Goal: Task Accomplishment & Management: Manage account settings

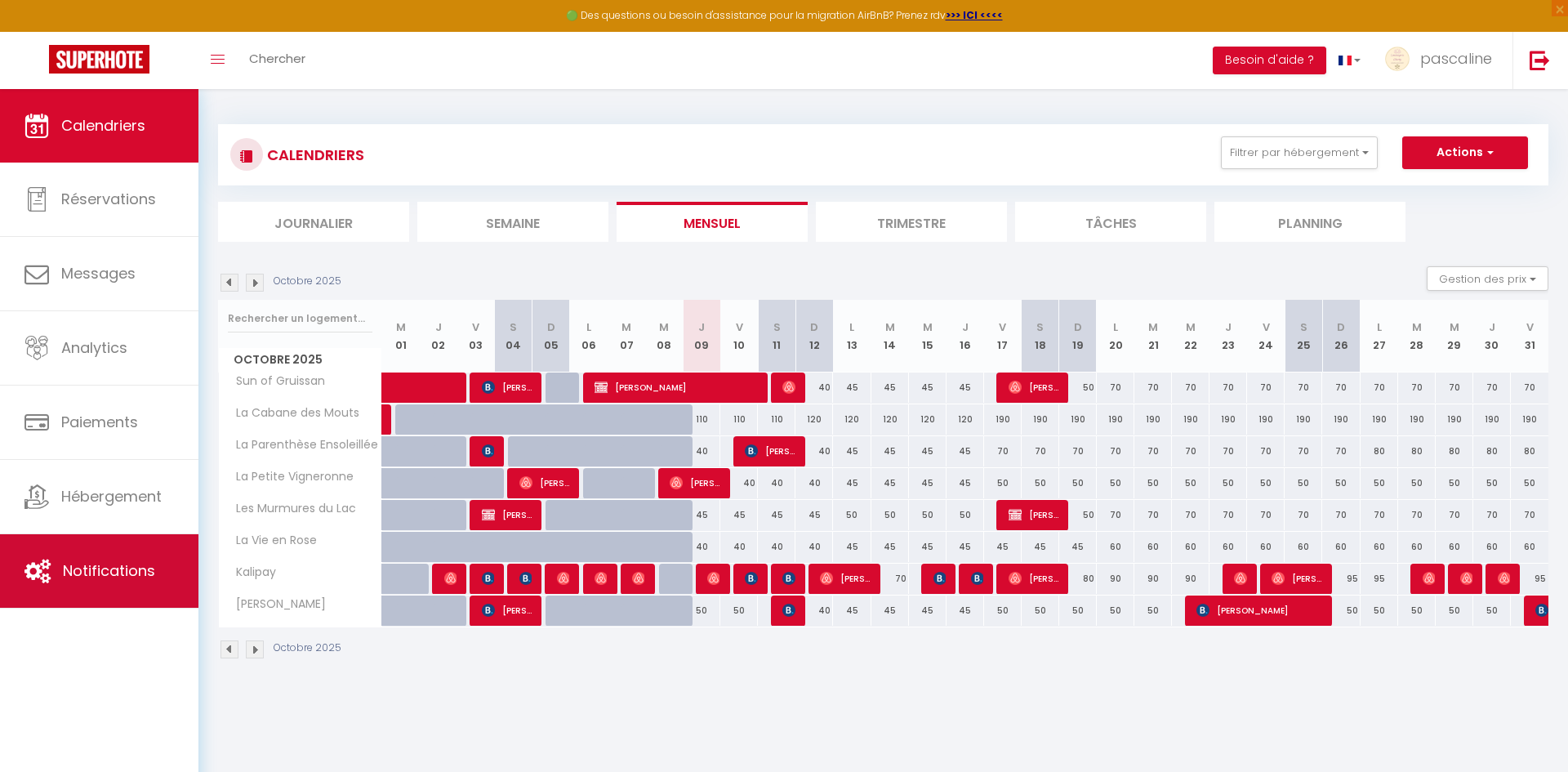
click at [92, 589] on link "Notifications" at bounding box center [99, 571] width 199 height 74
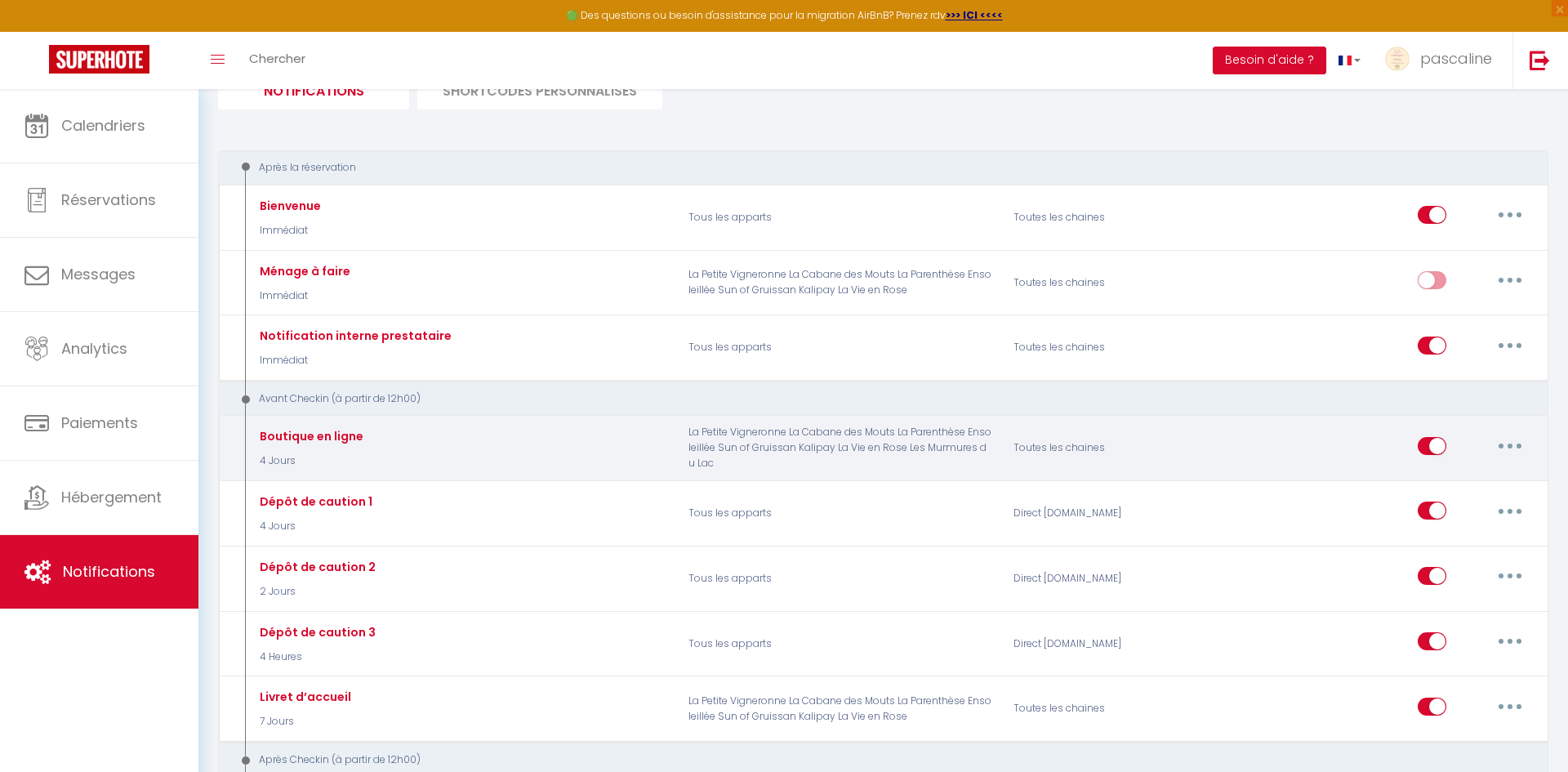
scroll to position [133, 0]
click at [1497, 451] on button "button" at bounding box center [1510, 446] width 46 height 26
click at [1459, 483] on link "Editer" at bounding box center [1468, 482] width 121 height 28
type input "Boutique en ligne"
select select "4 Jours"
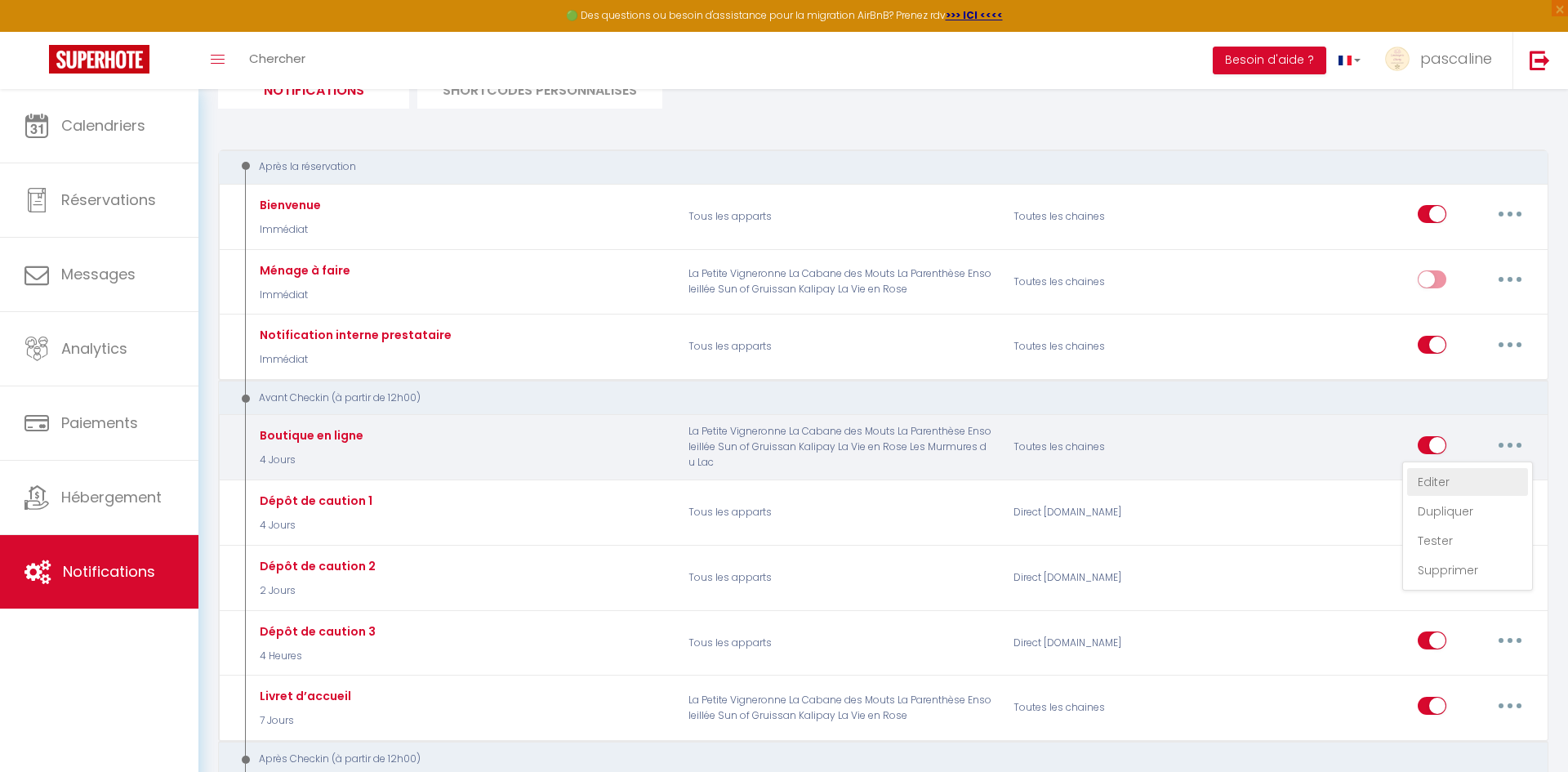
select select
checkbox input "true"
checkbox input "false"
radio input "true"
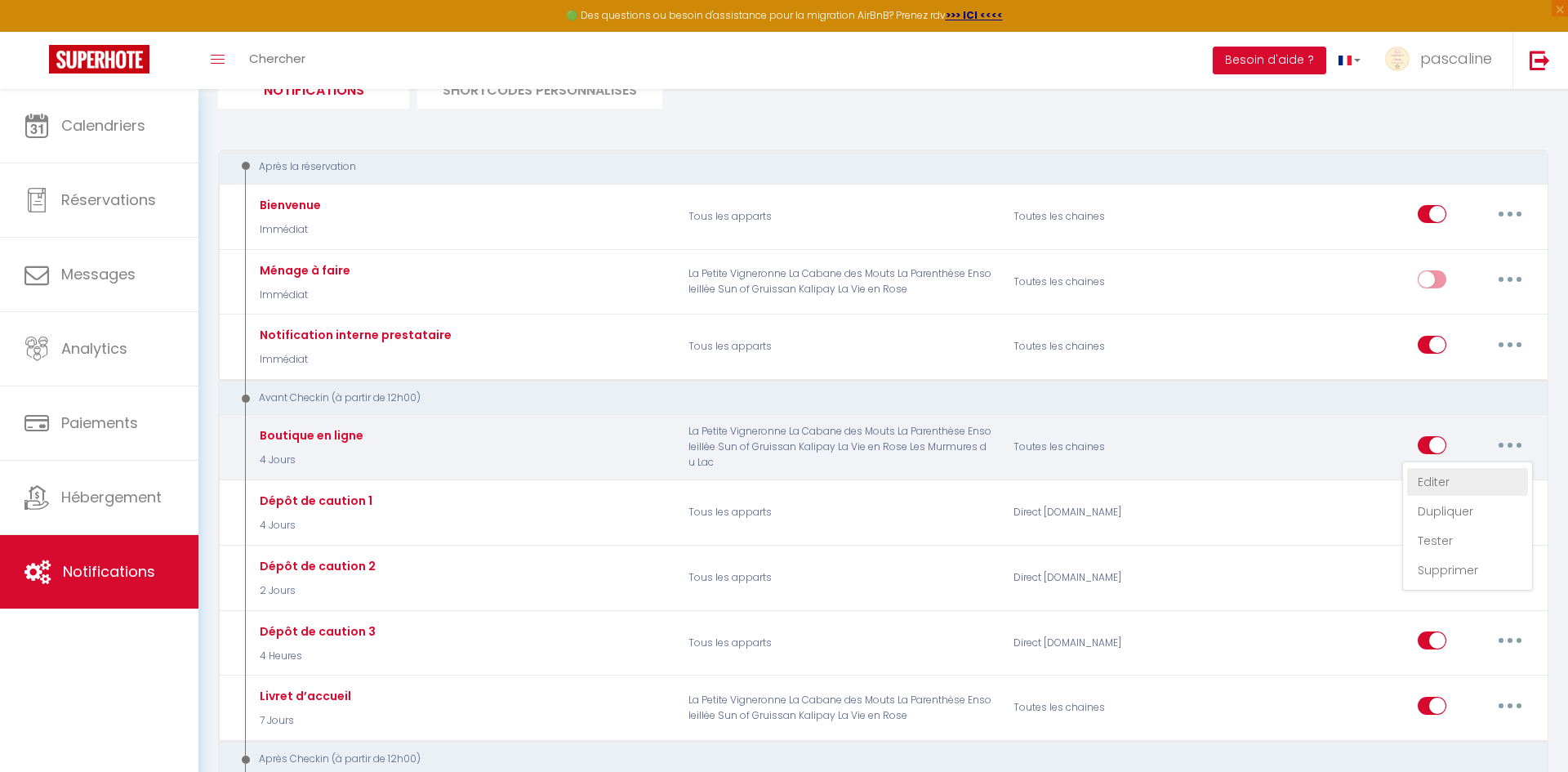
type input "Boutique en ligne [RENTAL:NAME]"
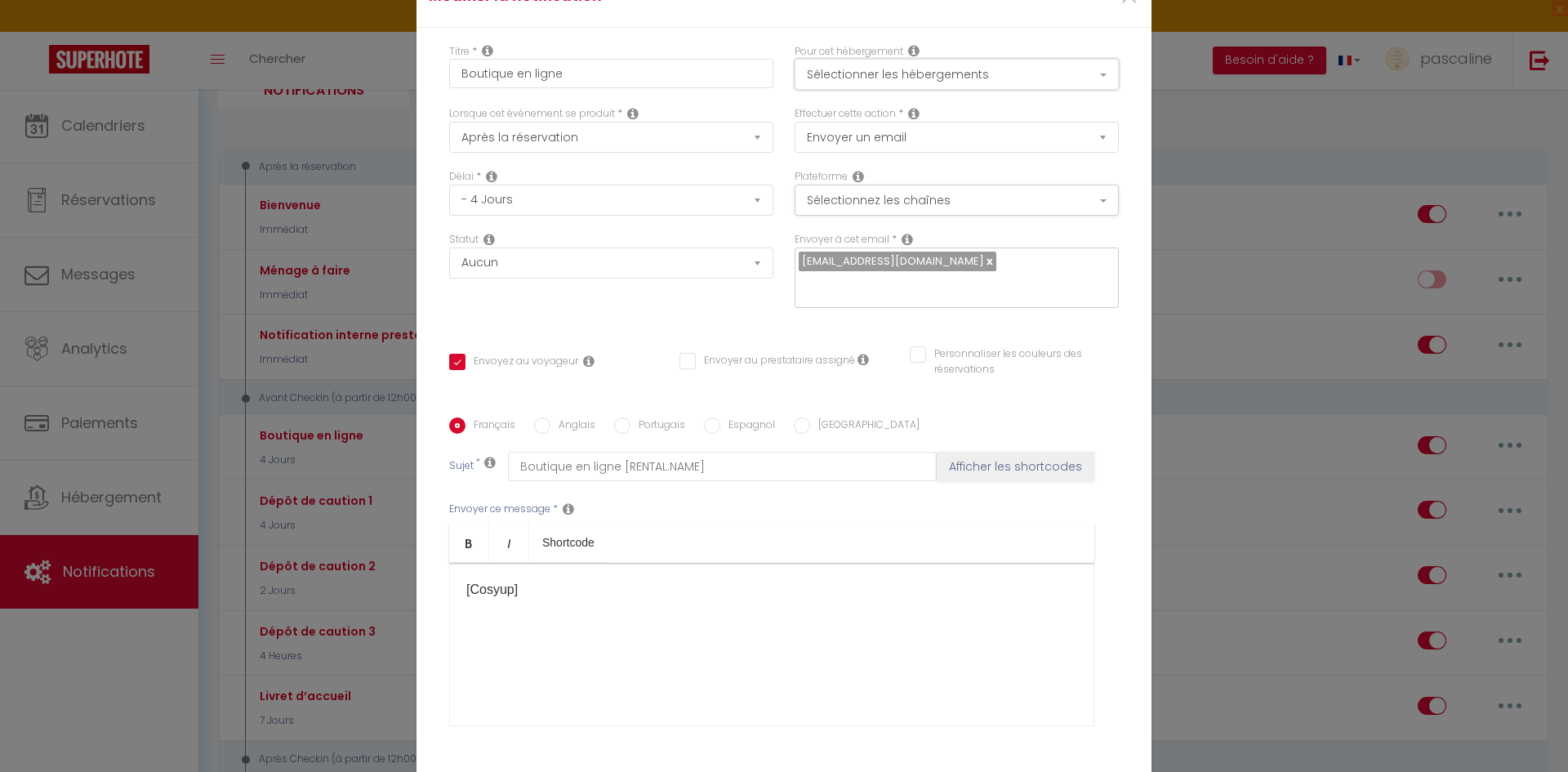
click at [1000, 79] on button "Sélectionner les hébergements" at bounding box center [957, 74] width 324 height 31
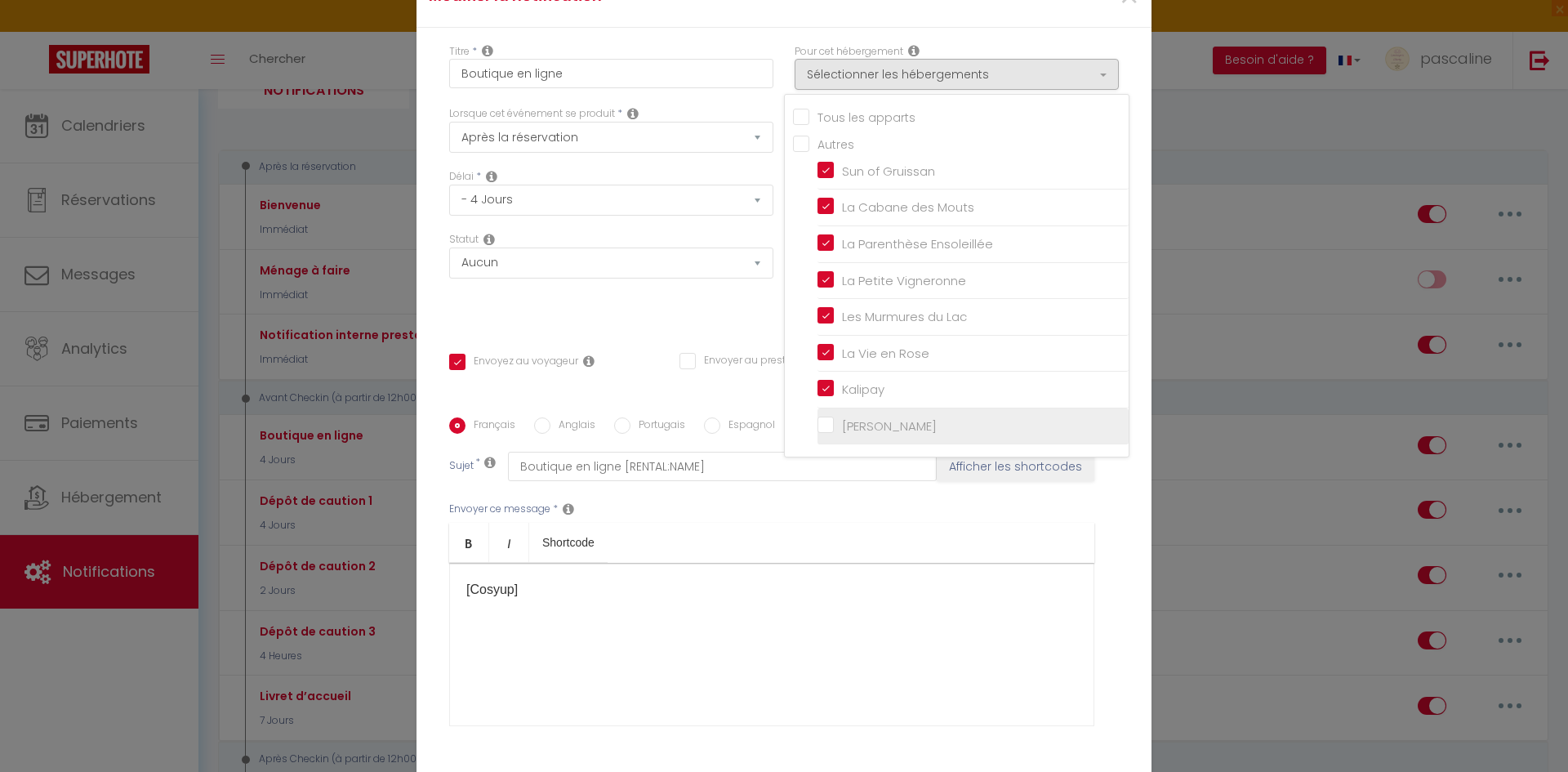
click at [826, 426] on input "[PERSON_NAME]" at bounding box center [972, 427] width 311 height 16
checkbox input "true"
checkbox input "false"
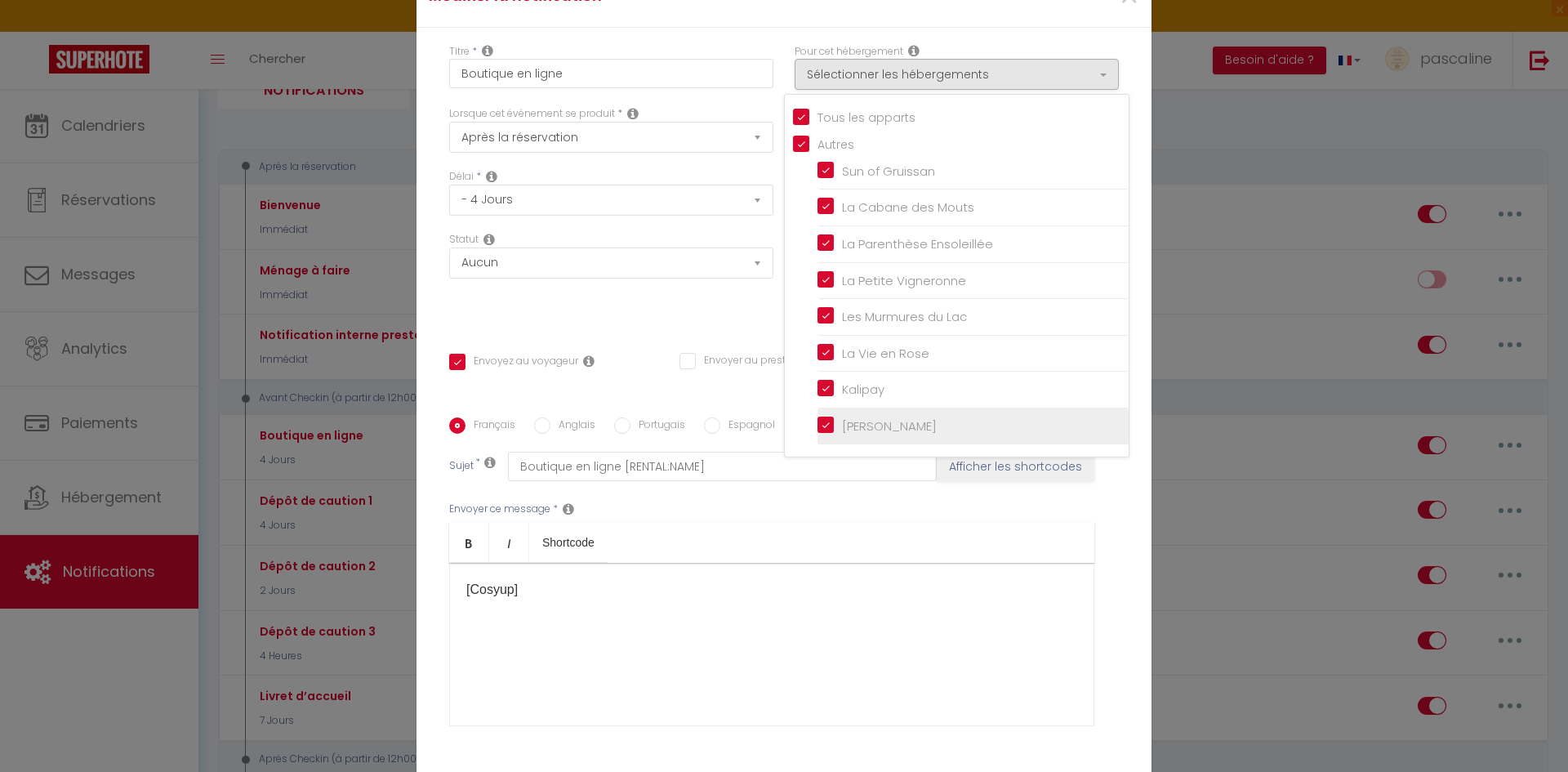
checkbox input "false"
checkbox input "true"
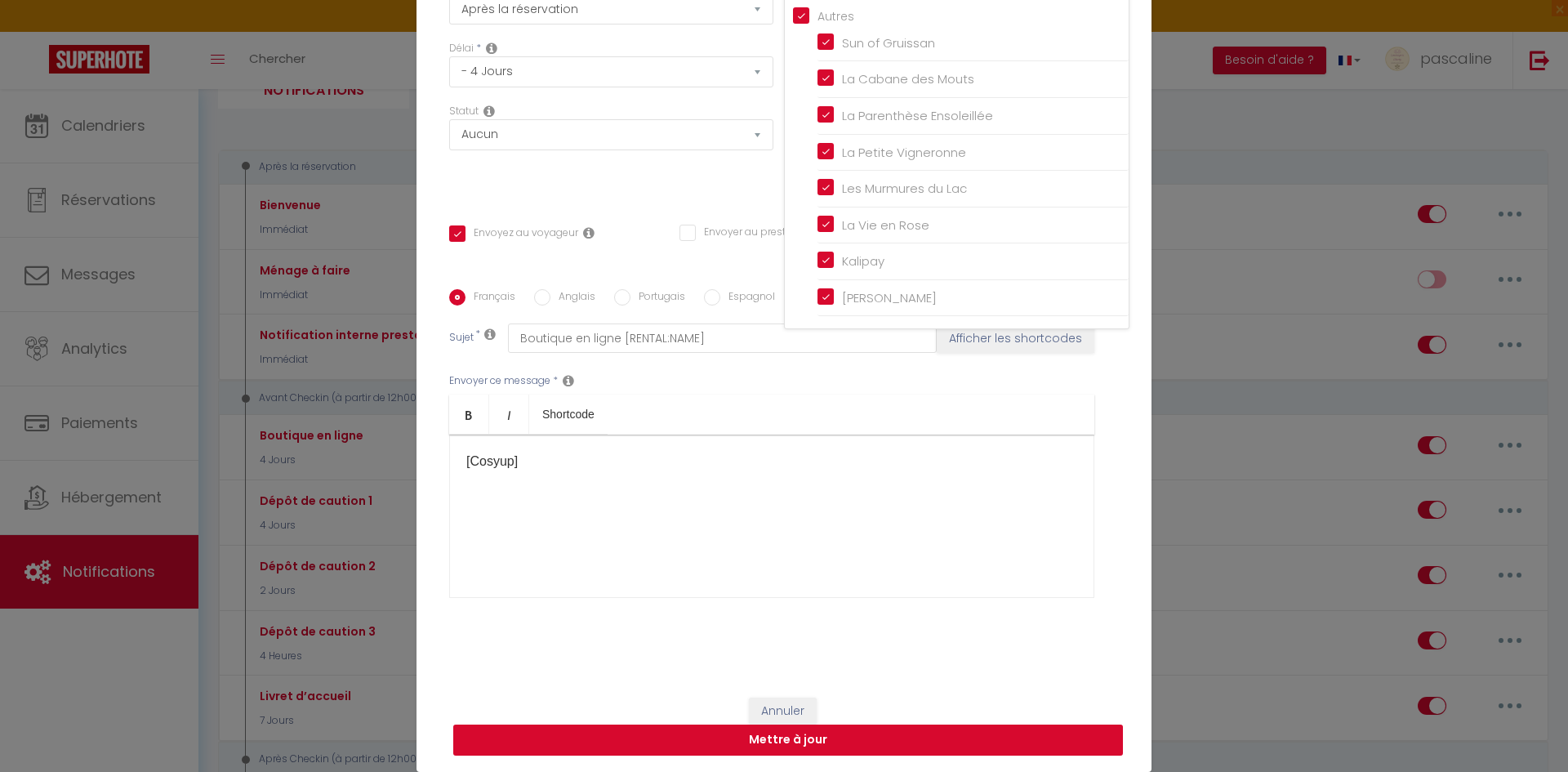
click at [861, 734] on button "Mettre à jour" at bounding box center [788, 740] width 670 height 31
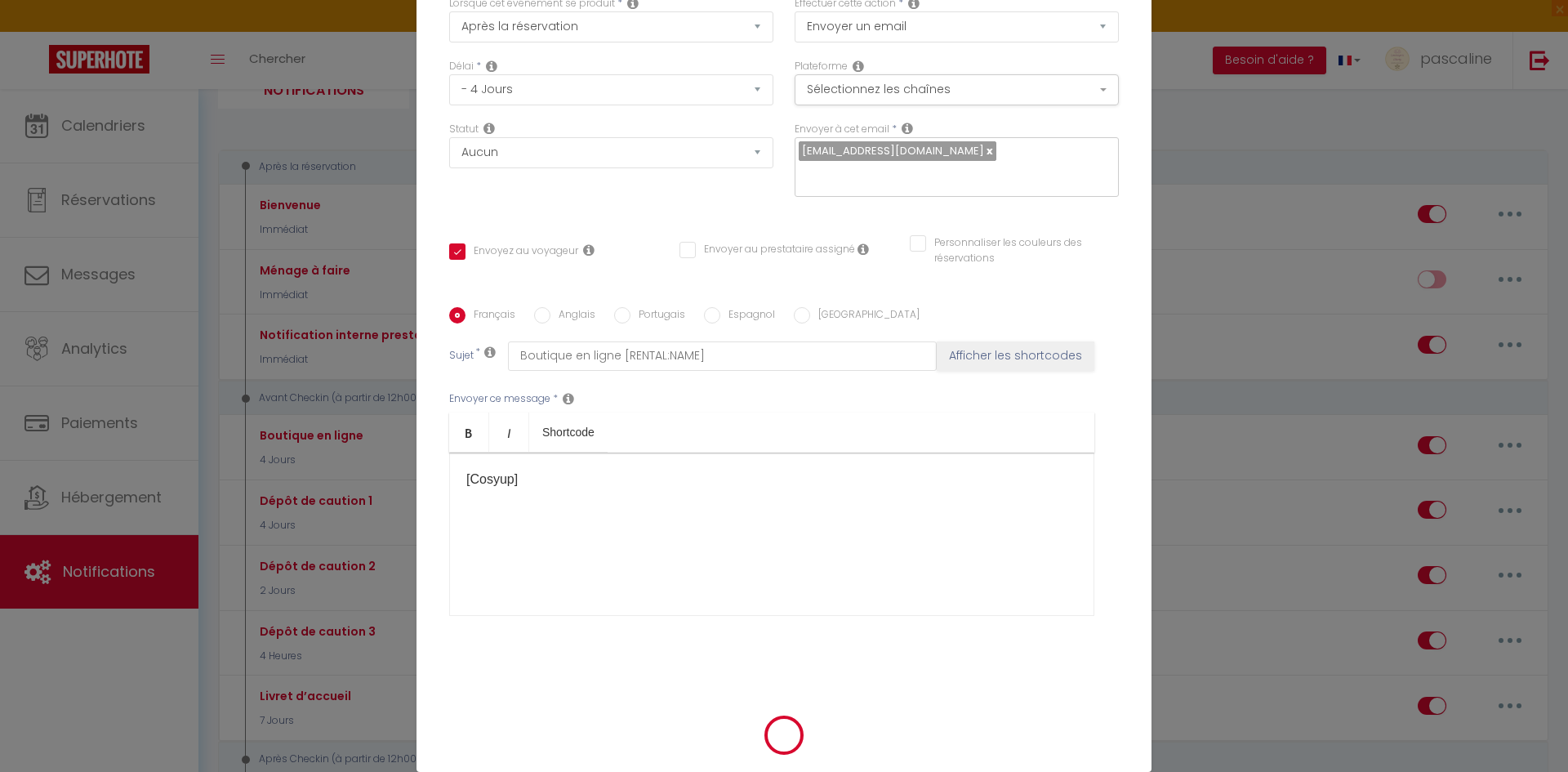
checkbox input "true"
checkbox input "false"
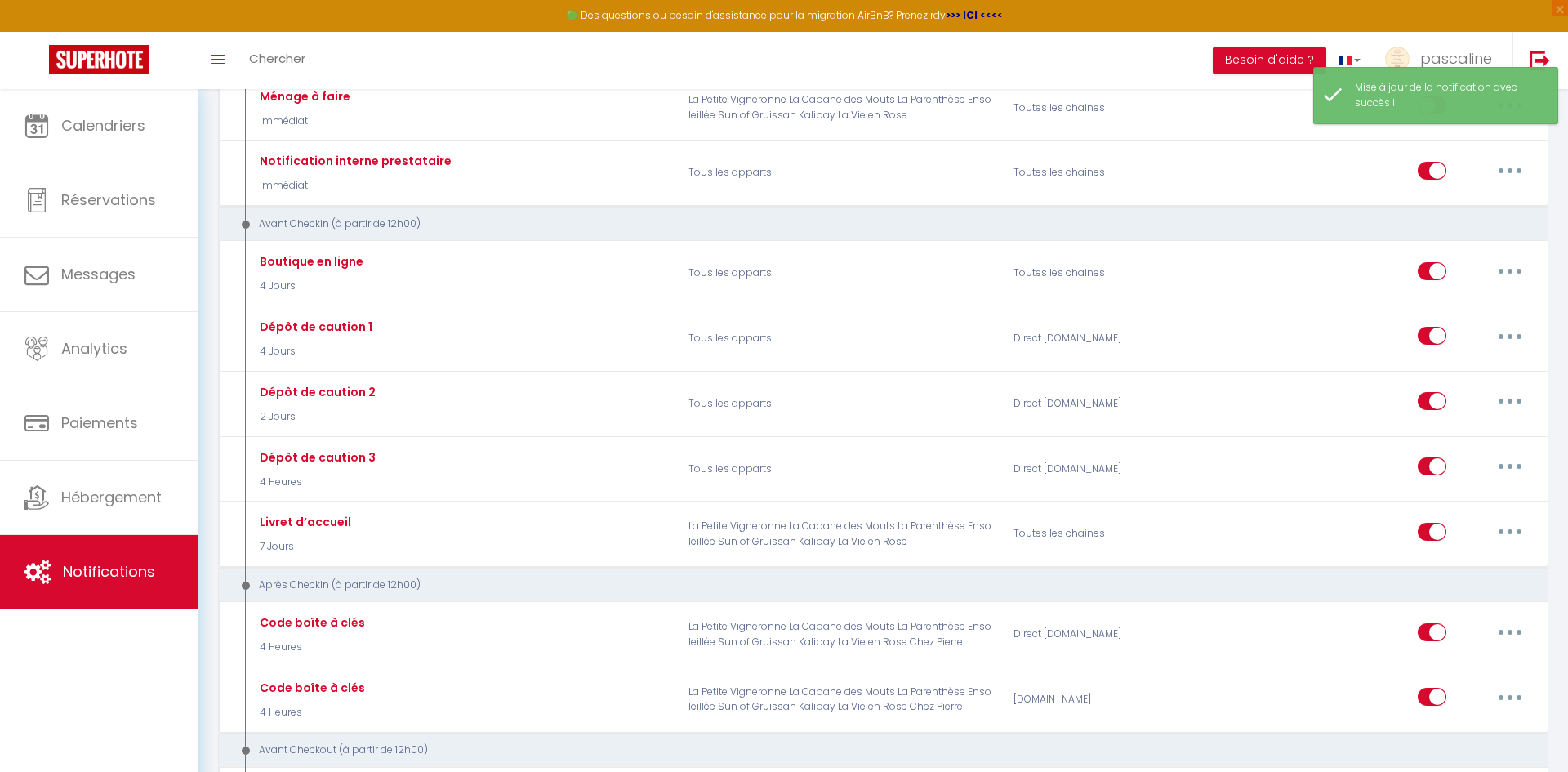
scroll to position [311, 0]
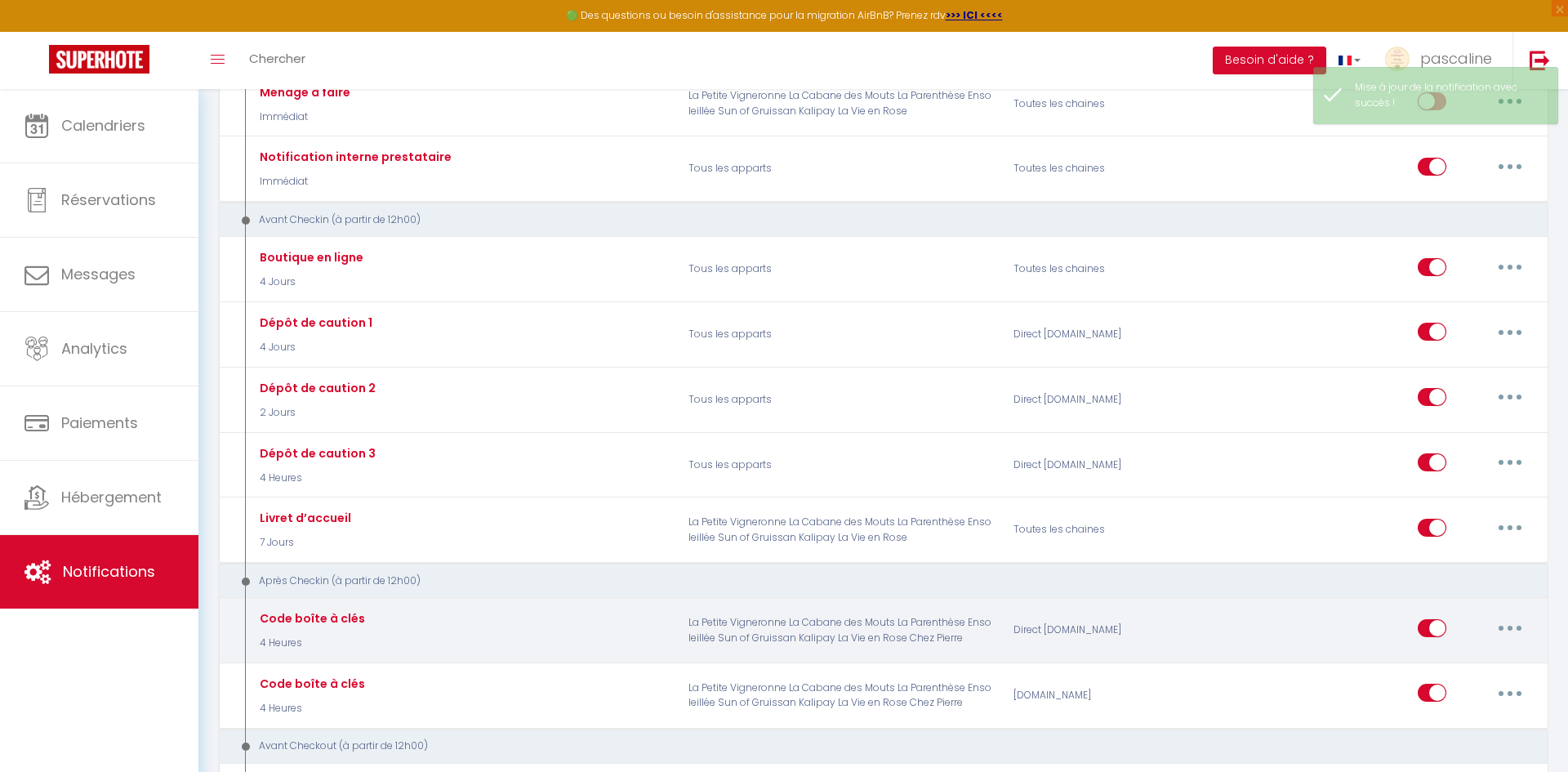
click at [1519, 635] on button "button" at bounding box center [1510, 629] width 46 height 26
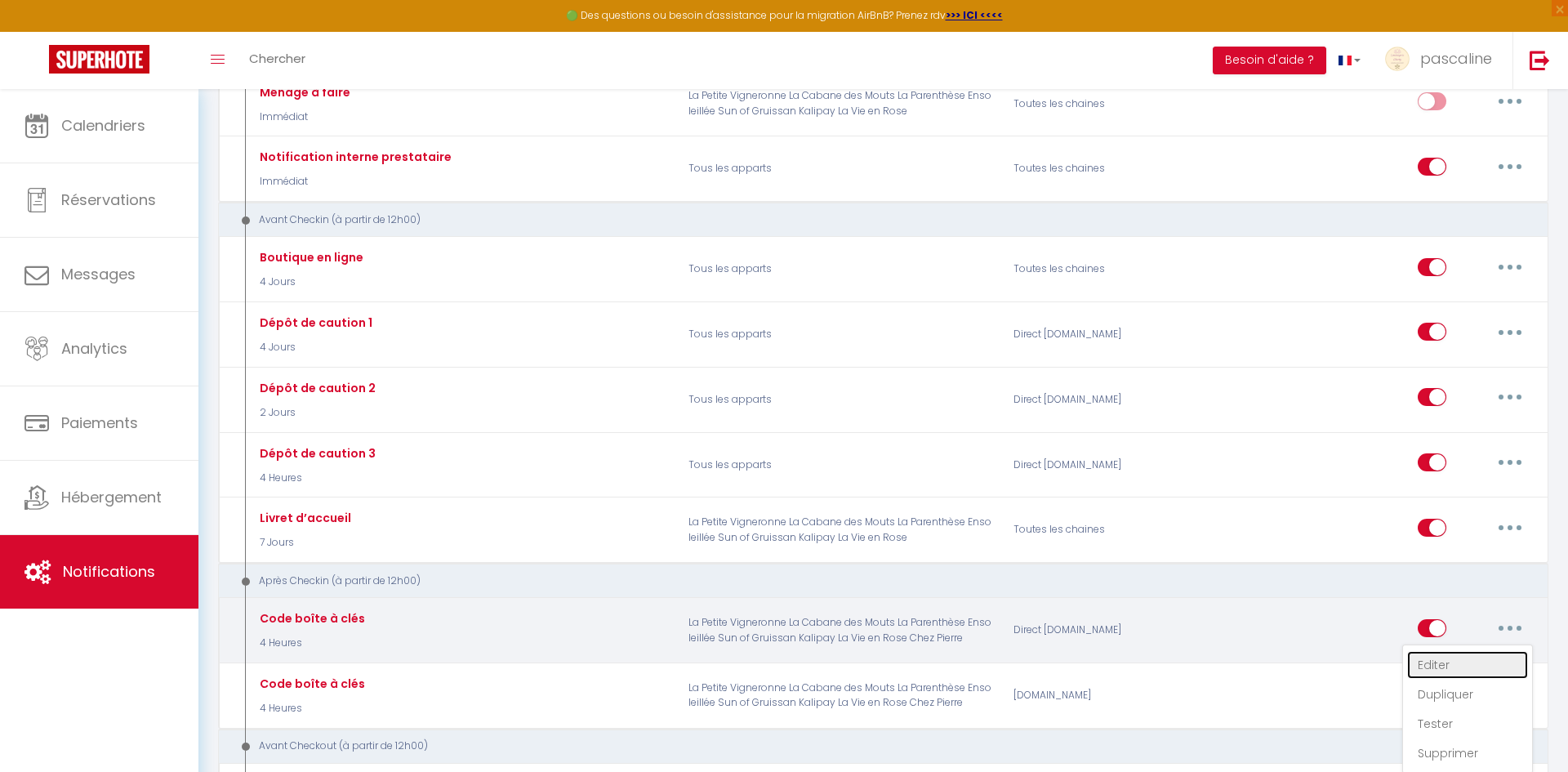
click at [1480, 660] on link "Editer" at bounding box center [1468, 666] width 121 height 28
type input "Code boîte à clés"
checkbox input "false"
select select "3"
select select "4 Heures"
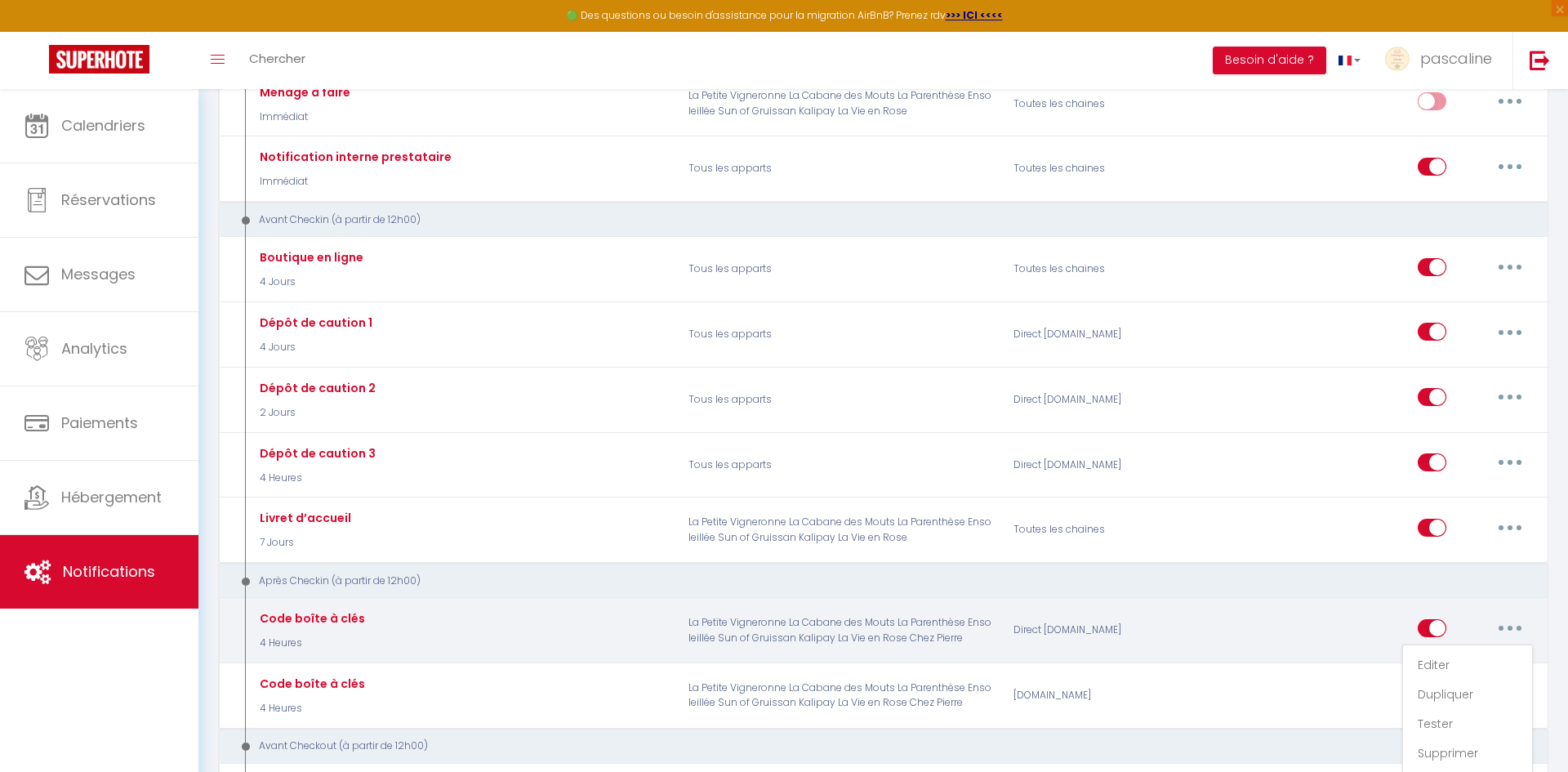
select select "if_deposit_is_paid"
checkbox input "true"
checkbox input "false"
radio input "true"
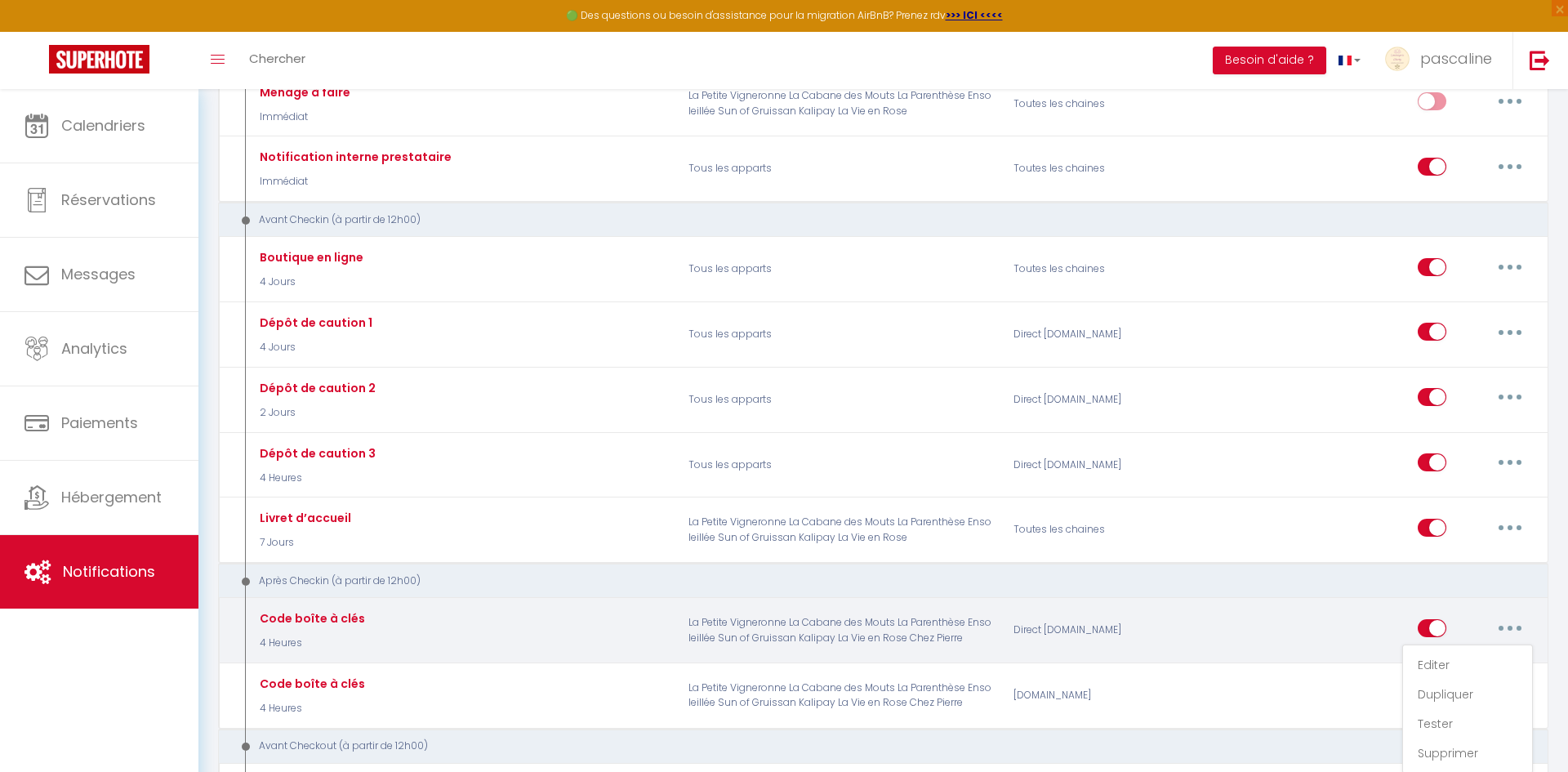
type input "Code boite à clés"
checkbox input "false"
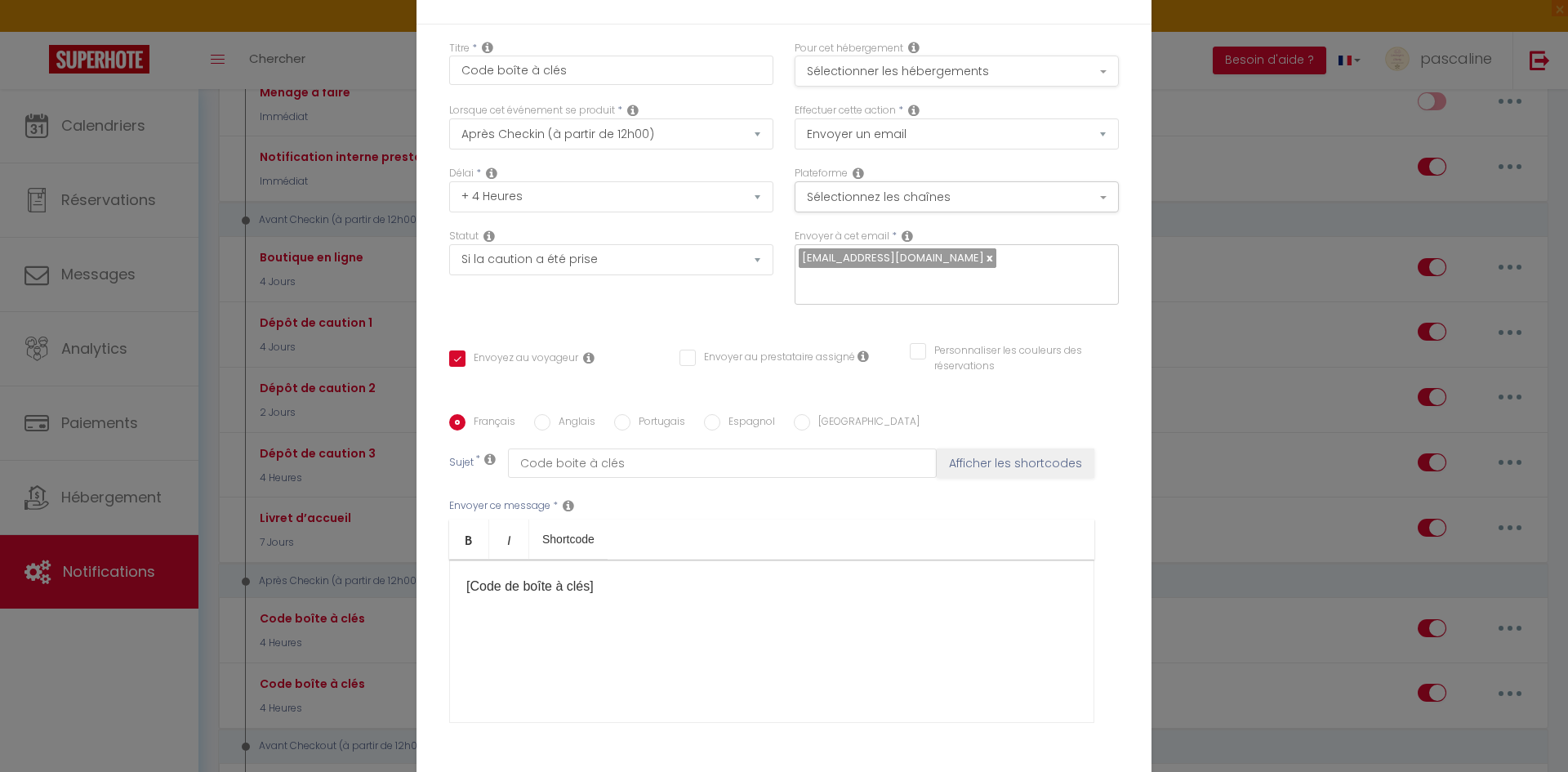
scroll to position [0, 0]
click at [1047, 69] on button "Sélectionner les hébergements" at bounding box center [957, 74] width 324 height 31
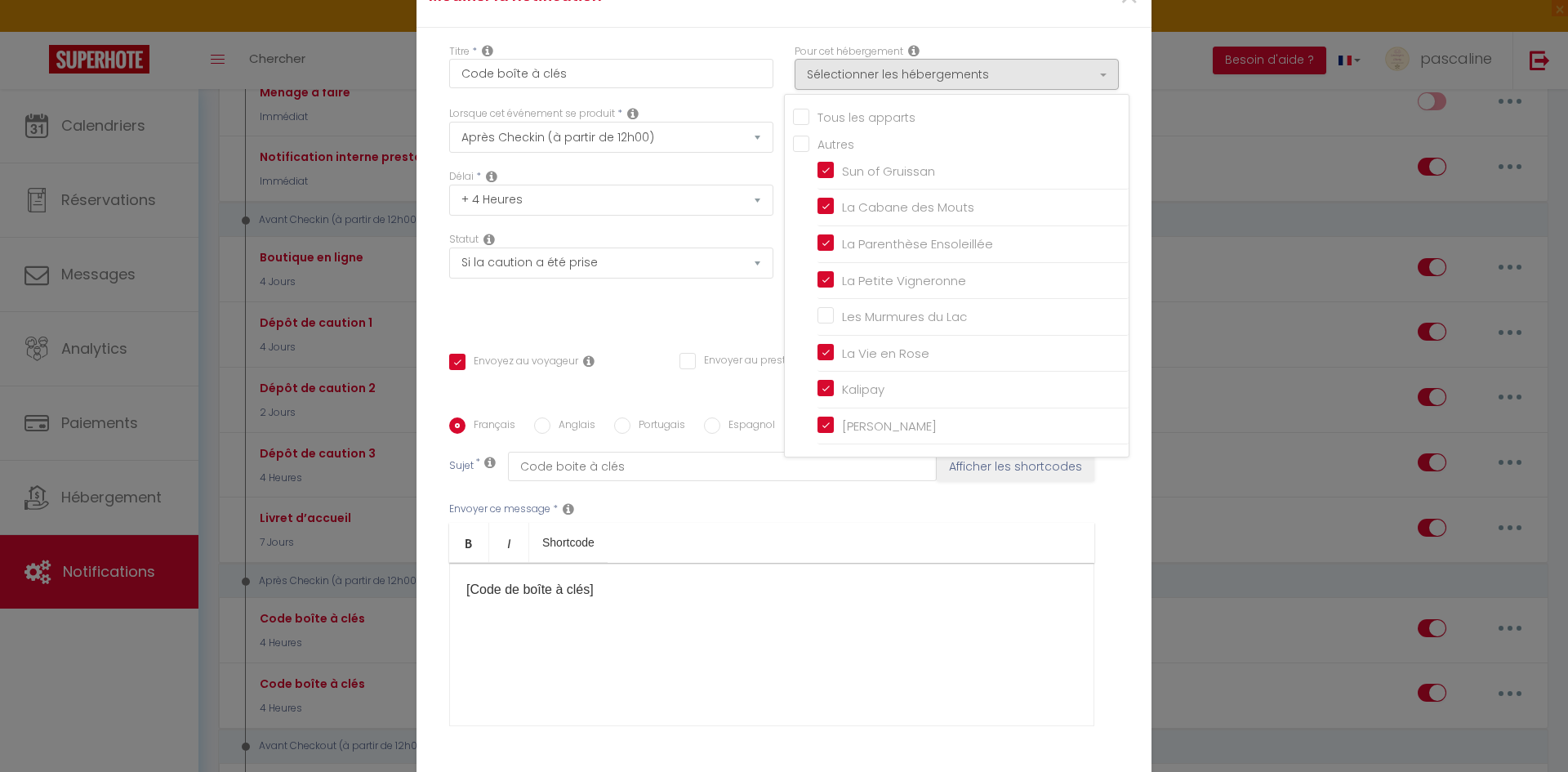
click at [1035, 541] on ul "Bold Italic Shortcode" at bounding box center [772, 543] width 645 height 40
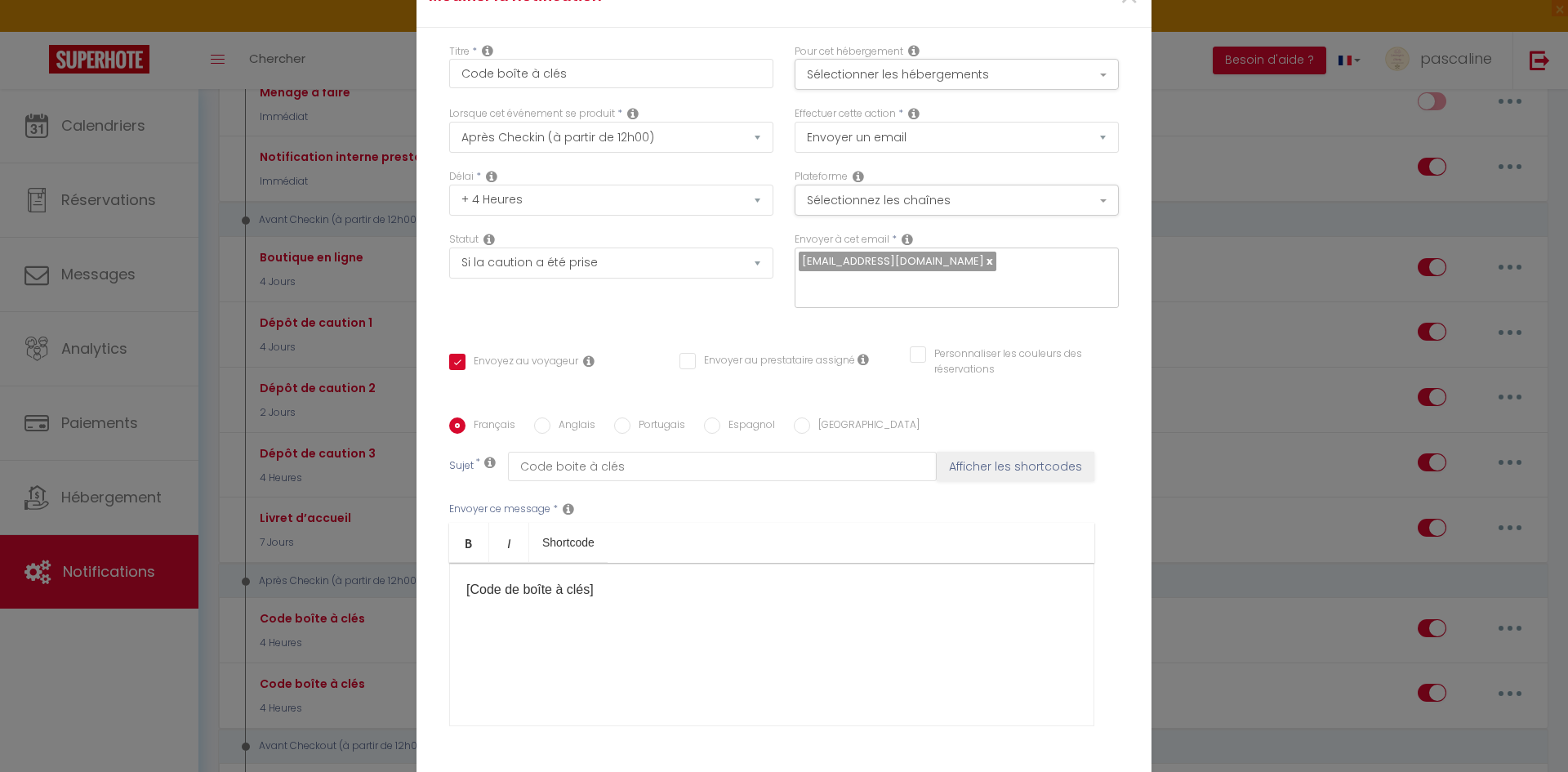
scroll to position [128, 0]
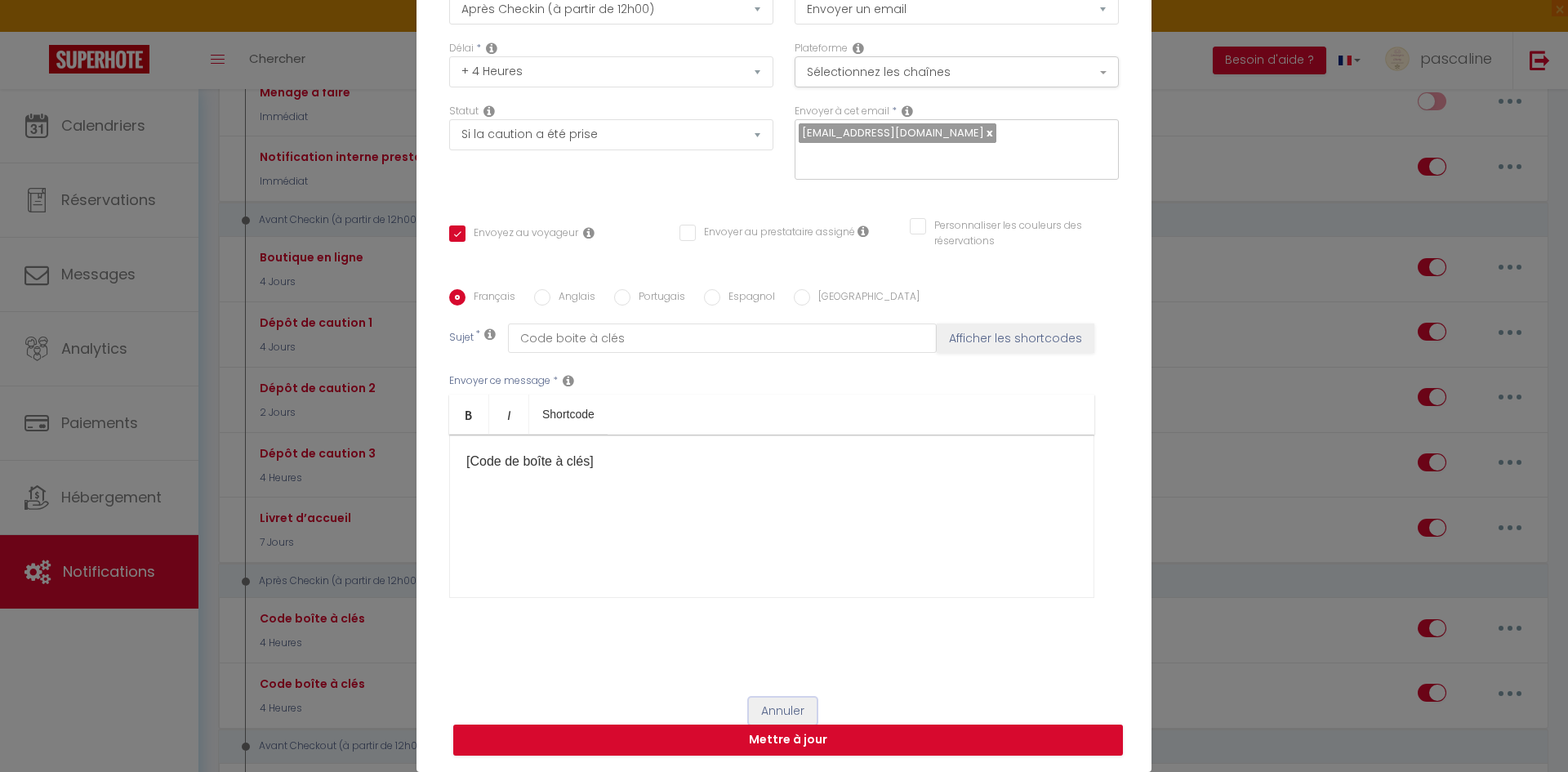
click at [776, 705] on button "Annuler" at bounding box center [783, 711] width 68 height 28
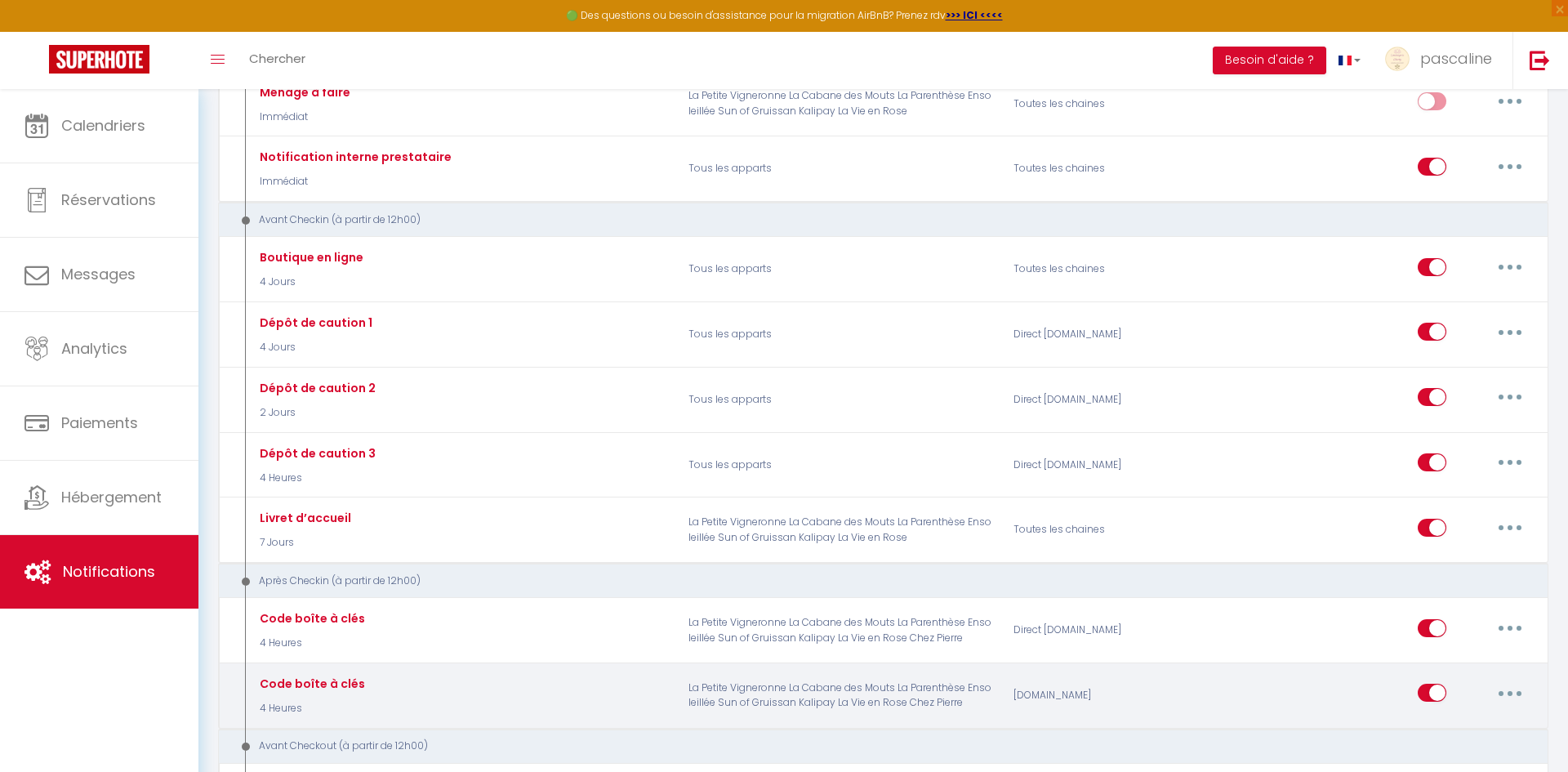
click at [1501, 697] on button "button" at bounding box center [1510, 692] width 46 height 26
click at [1472, 718] on link "Editer" at bounding box center [1468, 730] width 121 height 28
select select "if_booking_is_paid"
checkbox input "true"
checkbox input "false"
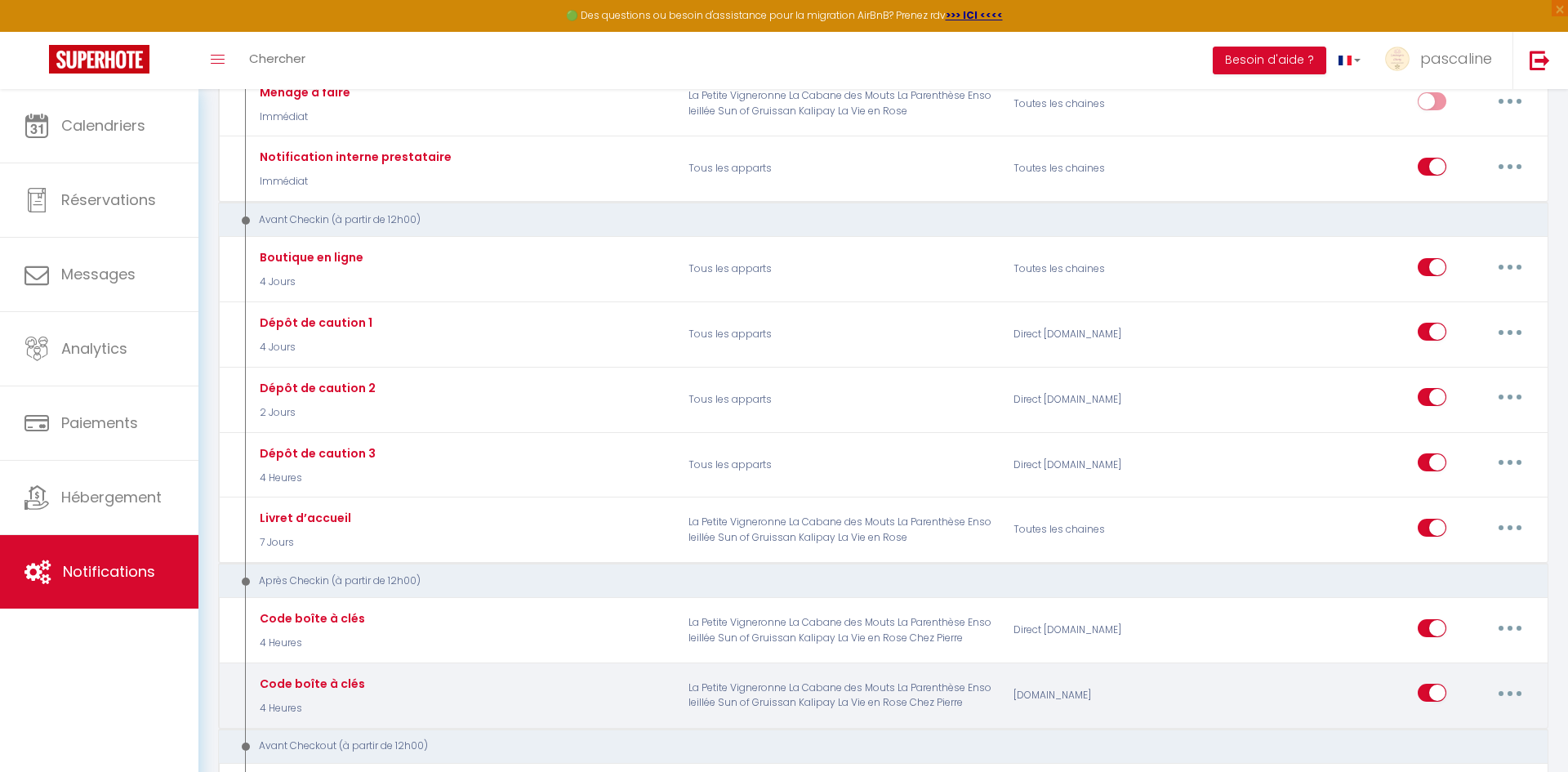
checkbox input "false"
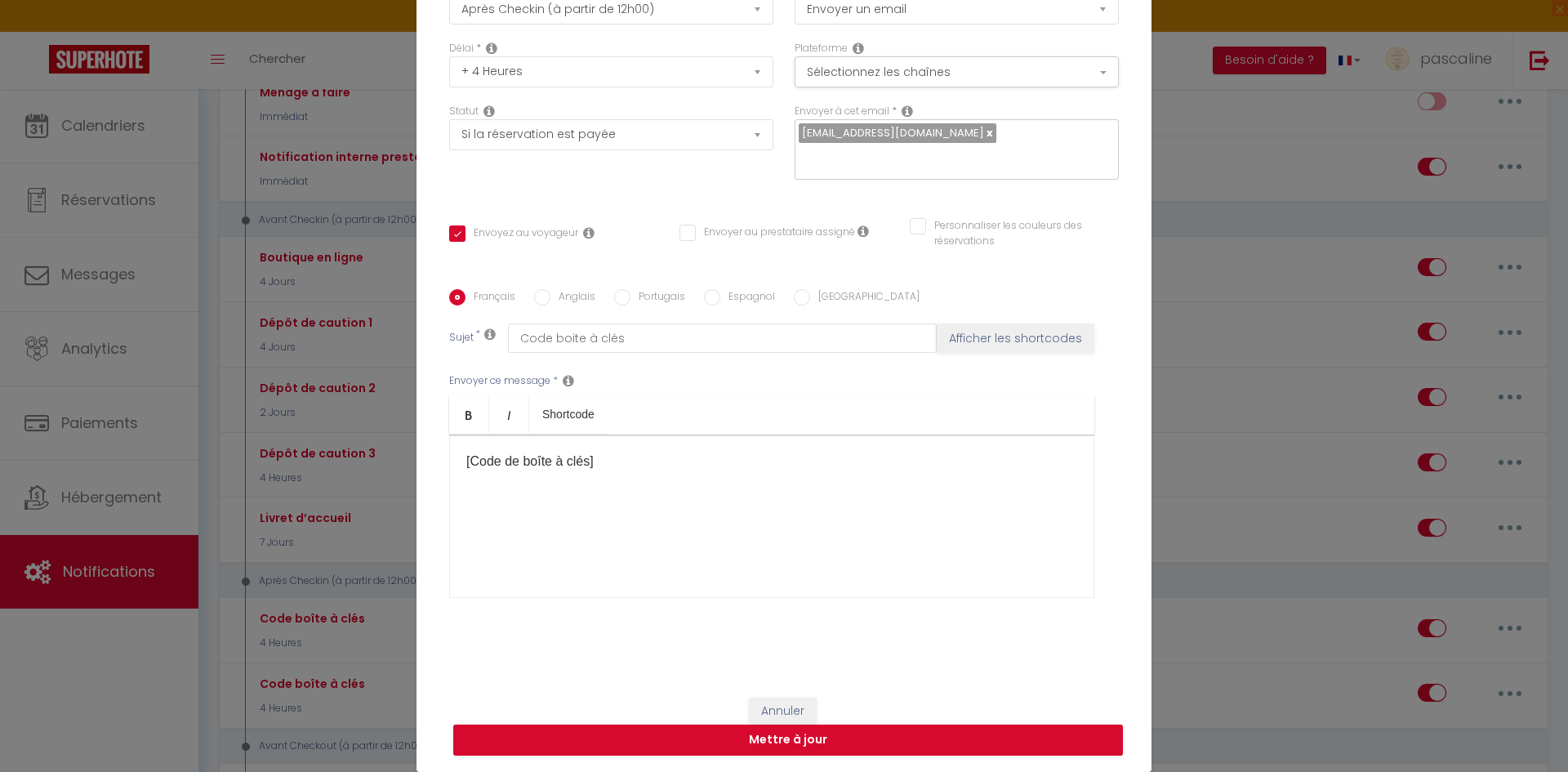
scroll to position [0, 0]
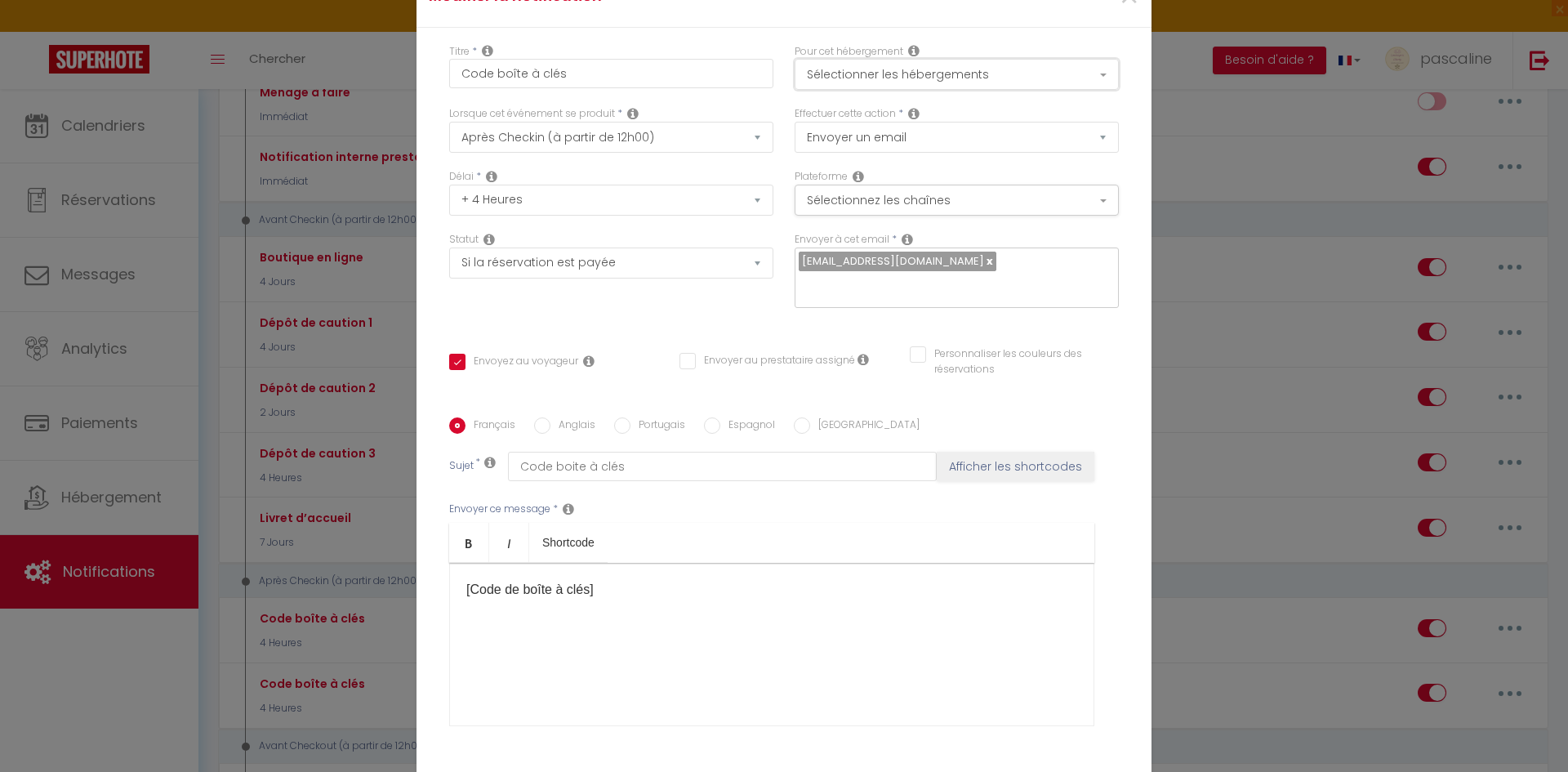
click at [870, 71] on button "Sélectionner les hébergements" at bounding box center [957, 74] width 324 height 31
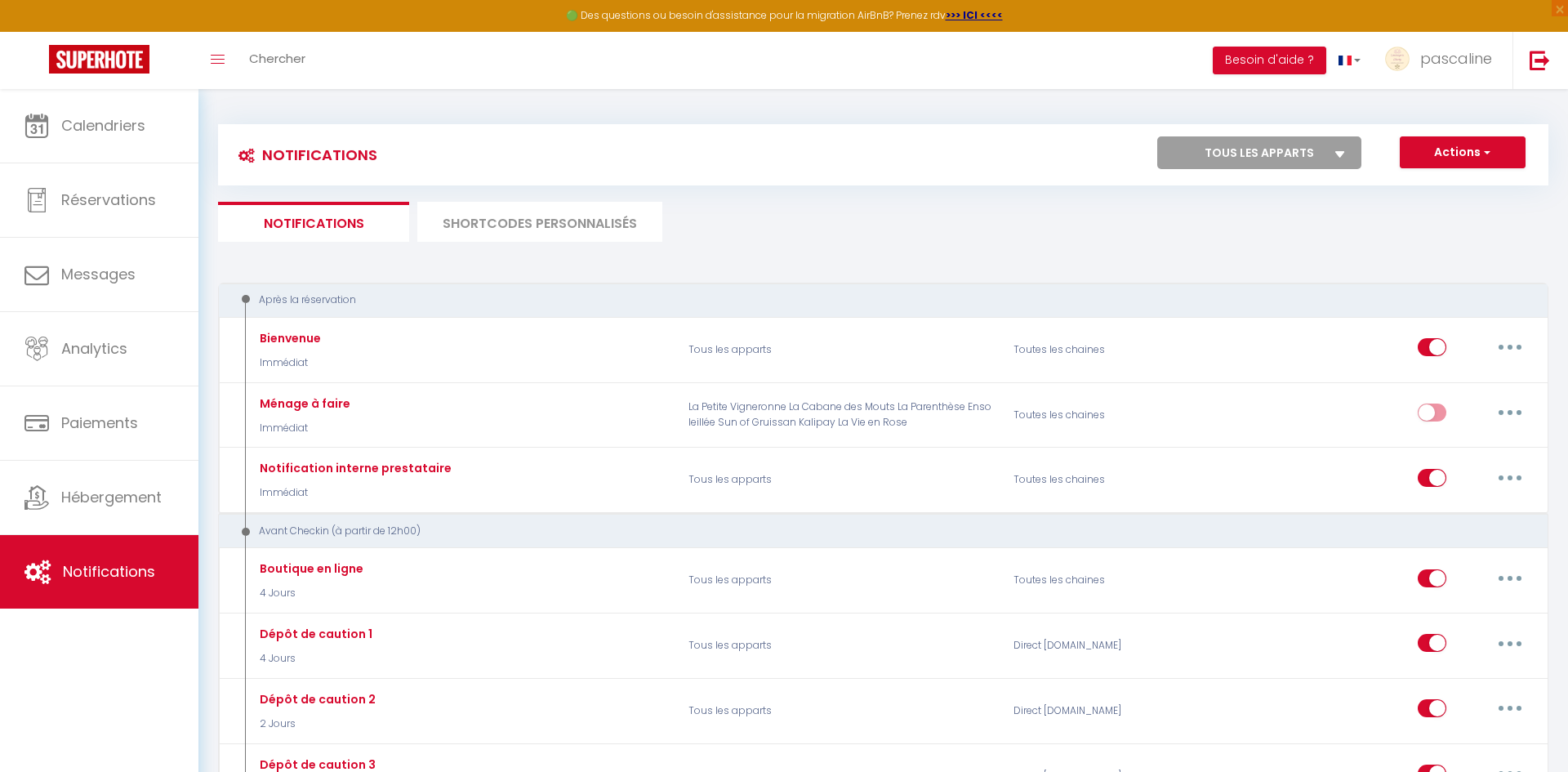
click at [476, 220] on li "SHORTCODES PERSONNALISÉS" at bounding box center [540, 222] width 245 height 40
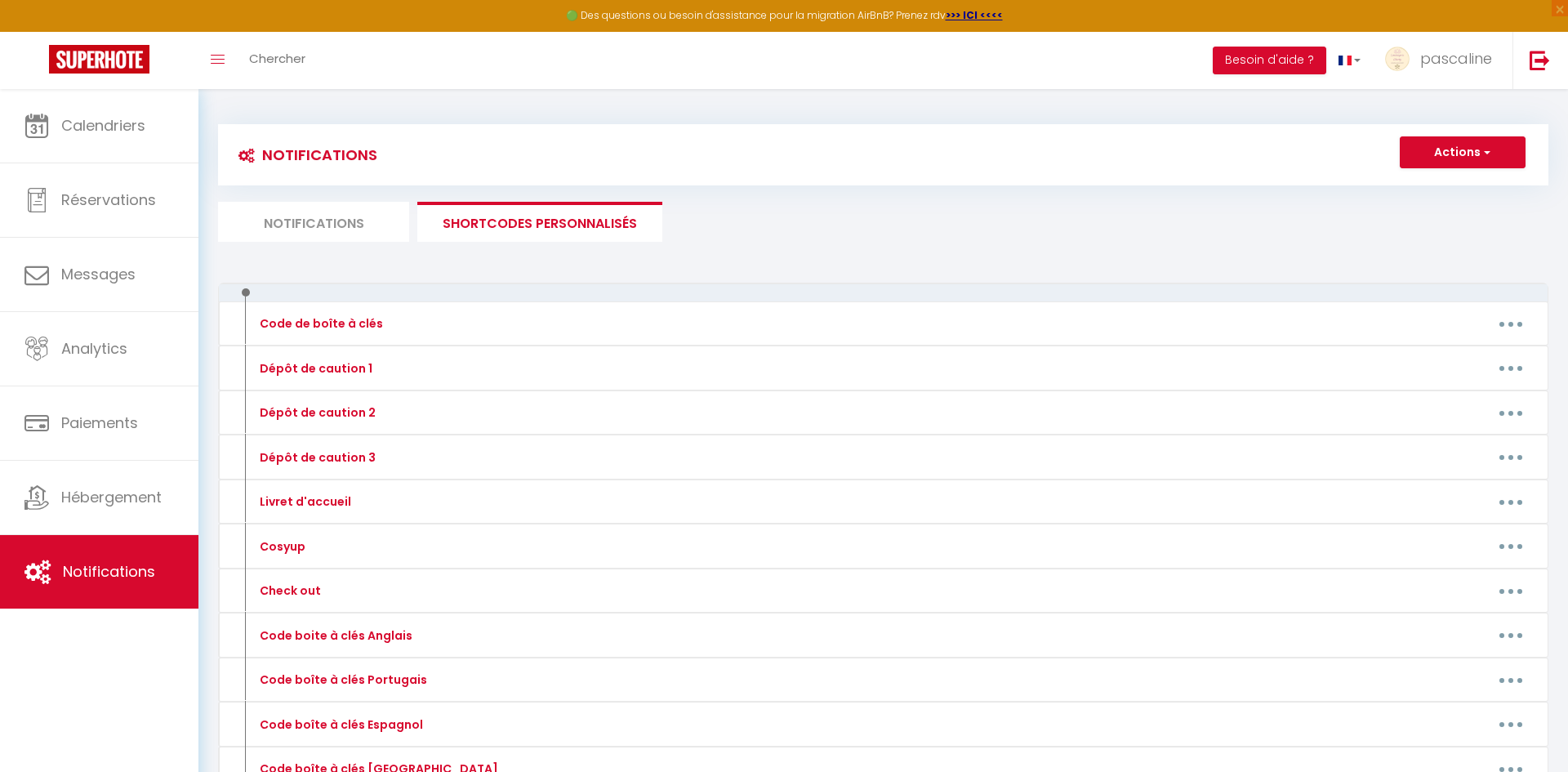
click at [312, 212] on li "Notifications" at bounding box center [313, 222] width 191 height 40
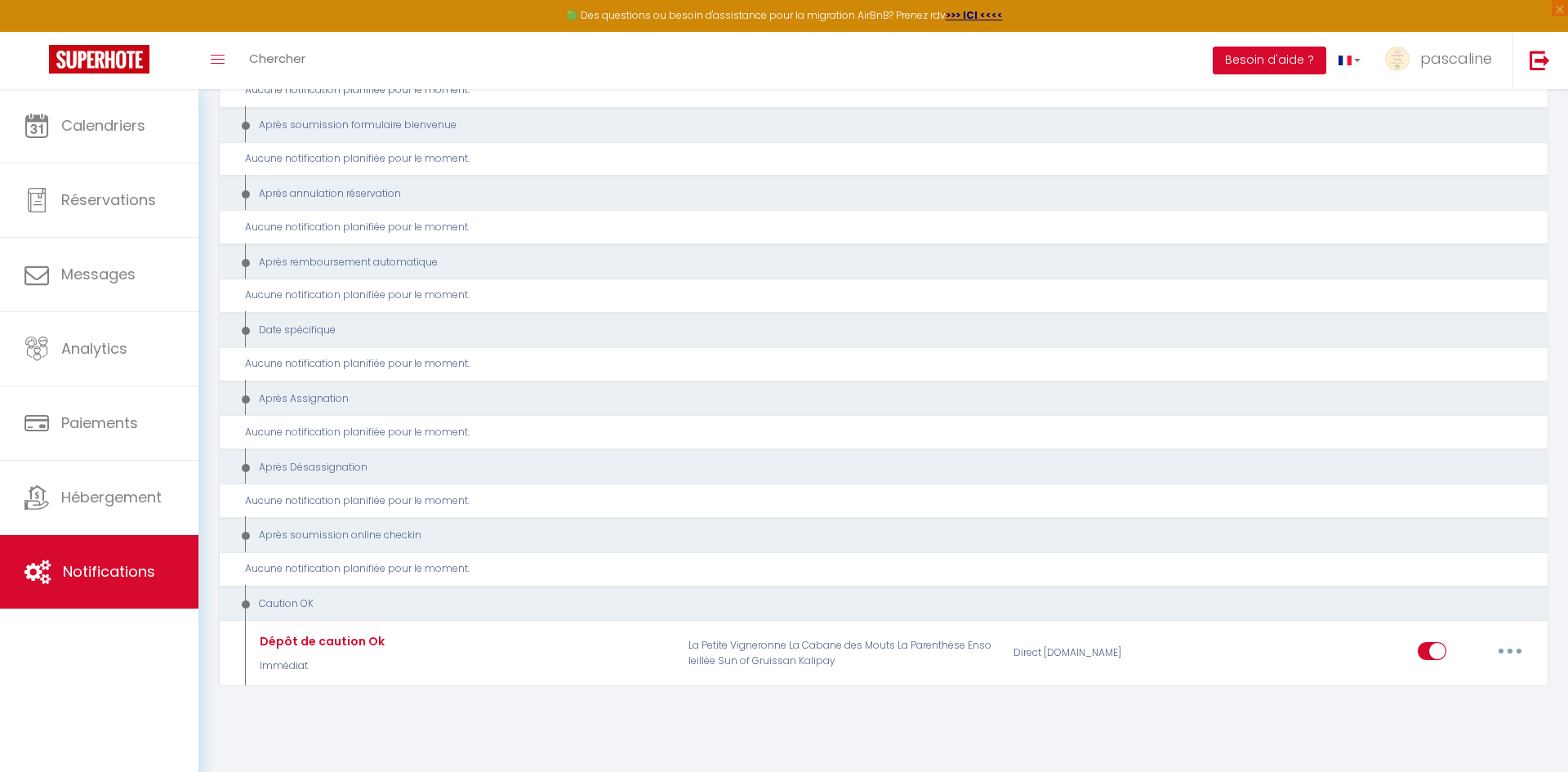
scroll to position [1855, 0]
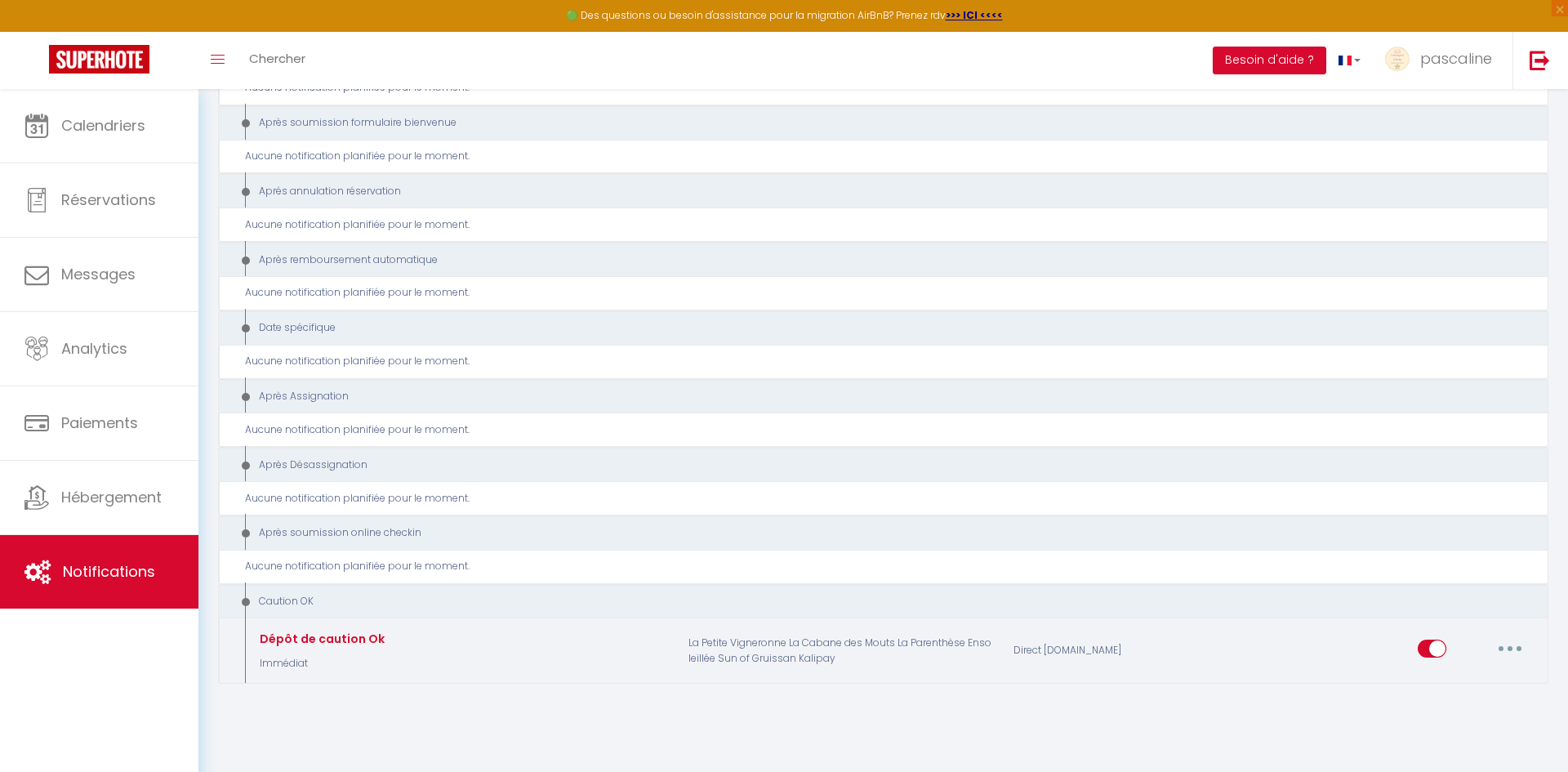
click at [1519, 641] on button "button" at bounding box center [1510, 649] width 46 height 26
click at [1435, 518] on link "Editer" at bounding box center [1468, 519] width 121 height 28
type input "Dépôt de caution Ok"
checkbox input "false"
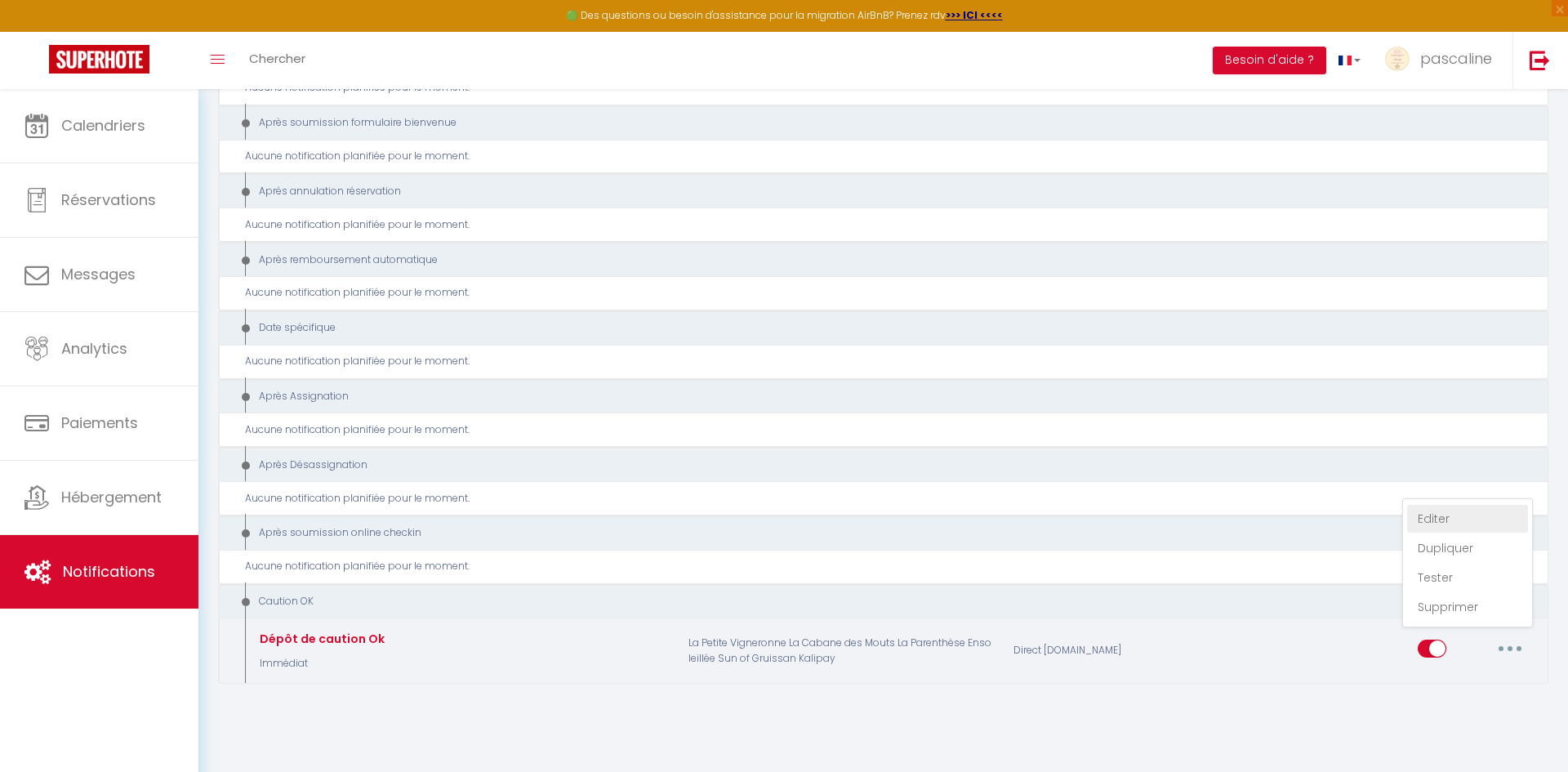
checkbox input "false"
select select "24"
select select "Immédiat"
select select "if_deposit_is_paid"
checkbox input "true"
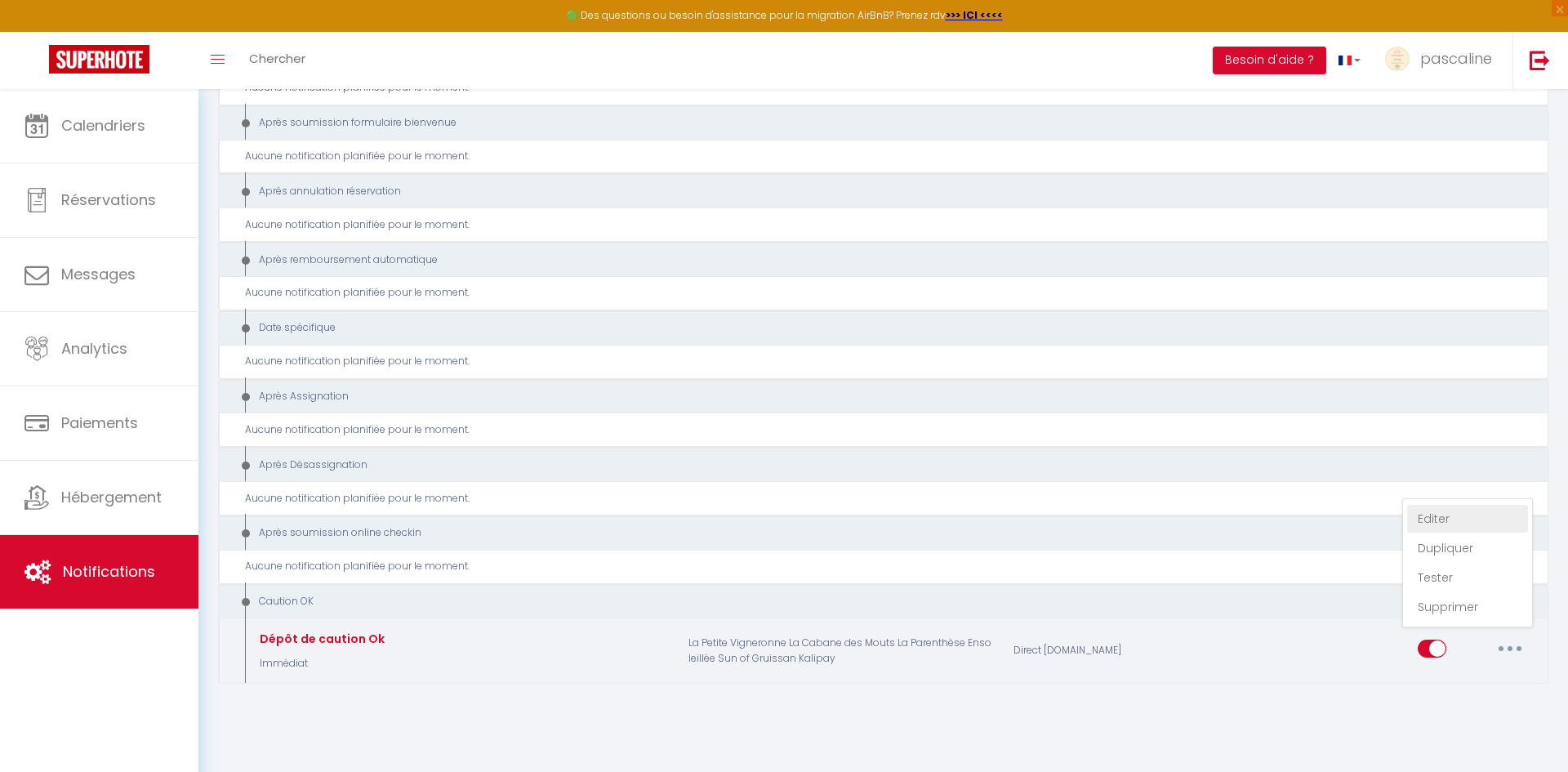
checkbox input "false"
type input "Dépôt caution Ok"
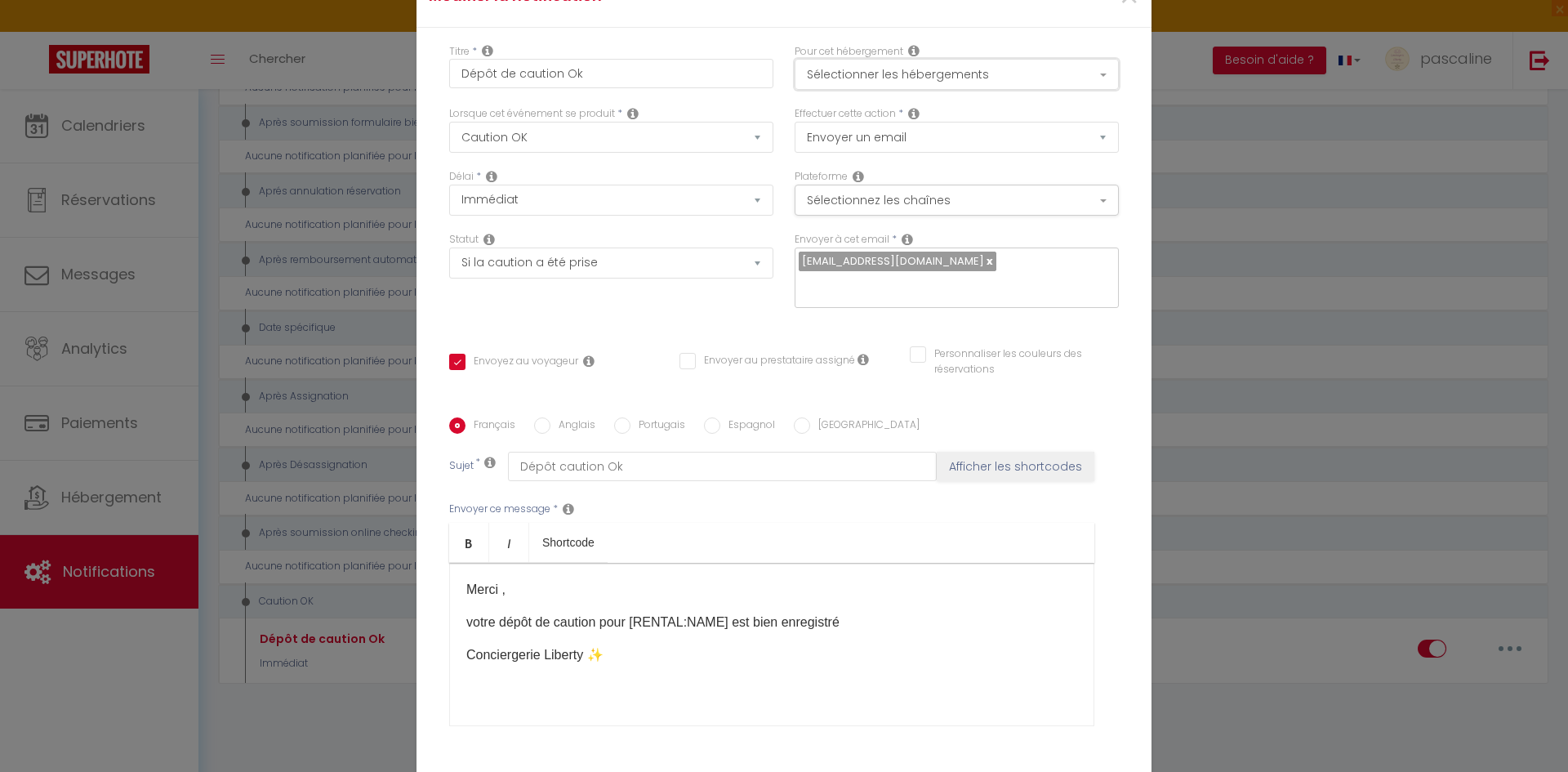
click at [880, 74] on button "Sélectionner les hébergements" at bounding box center [957, 74] width 324 height 31
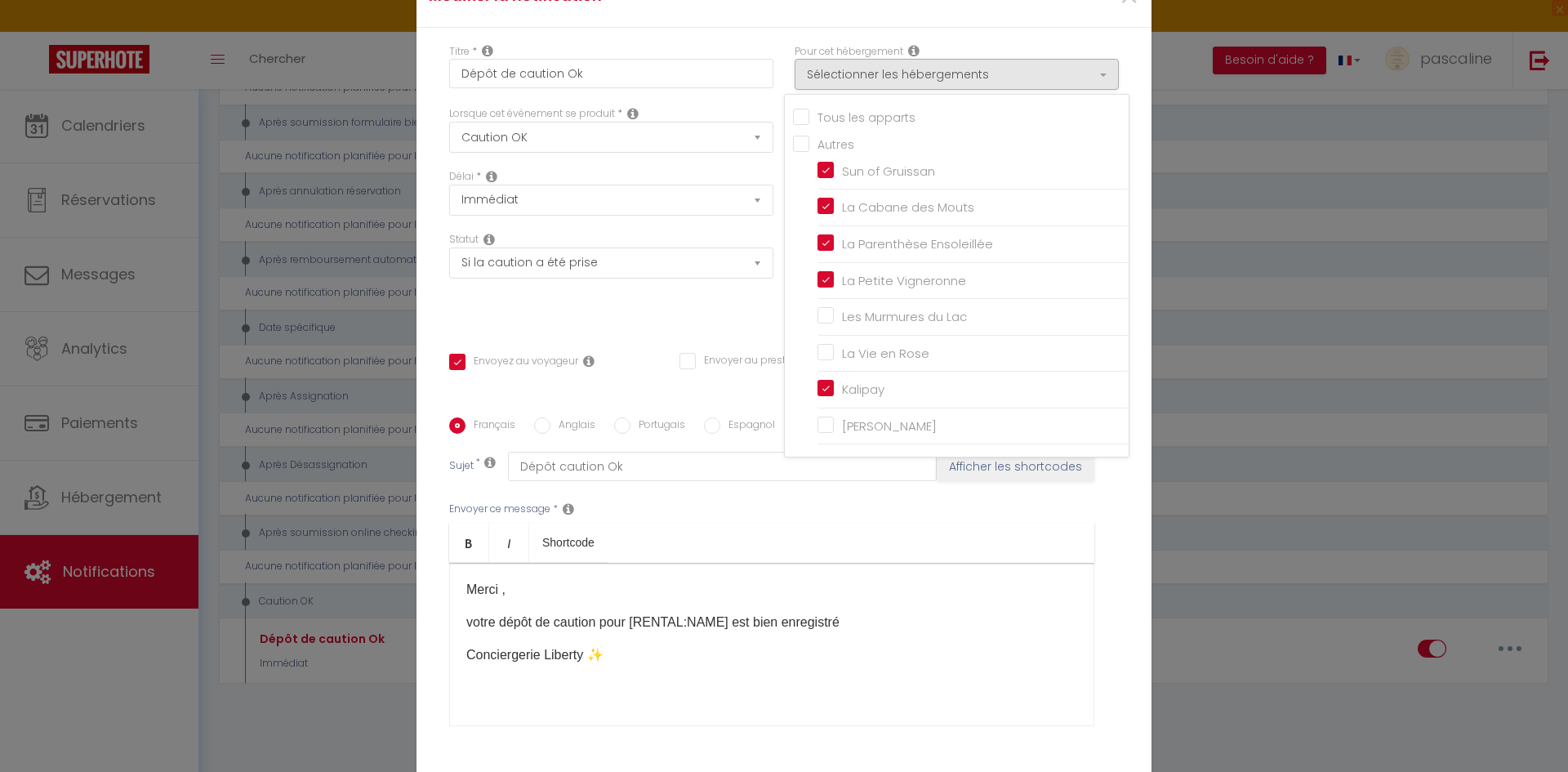
click at [802, 113] on input "Tous les apparts" at bounding box center [961, 115] width 336 height 16
checkbox input "true"
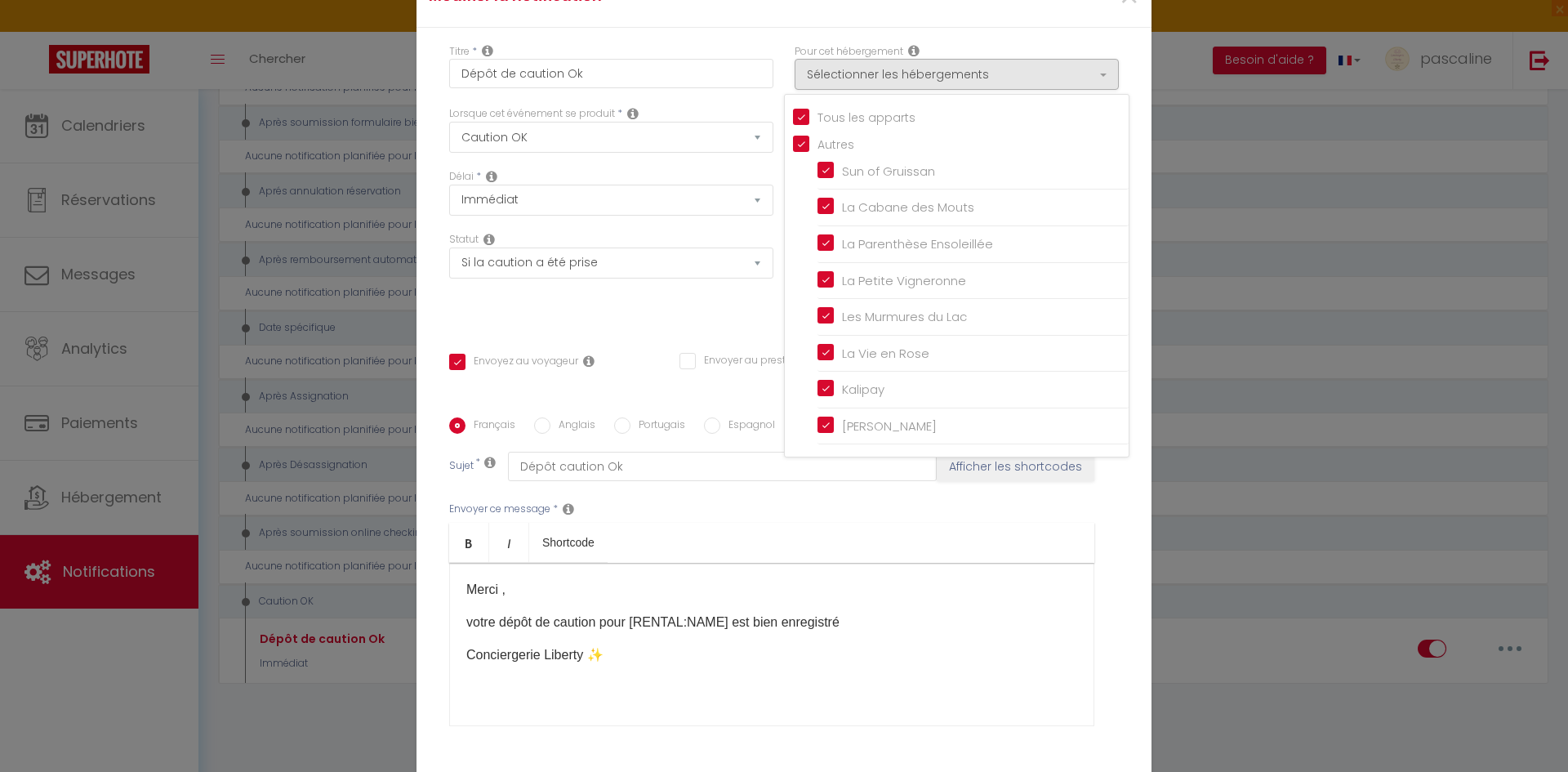
checkbox input "true"
checkbox input "false"
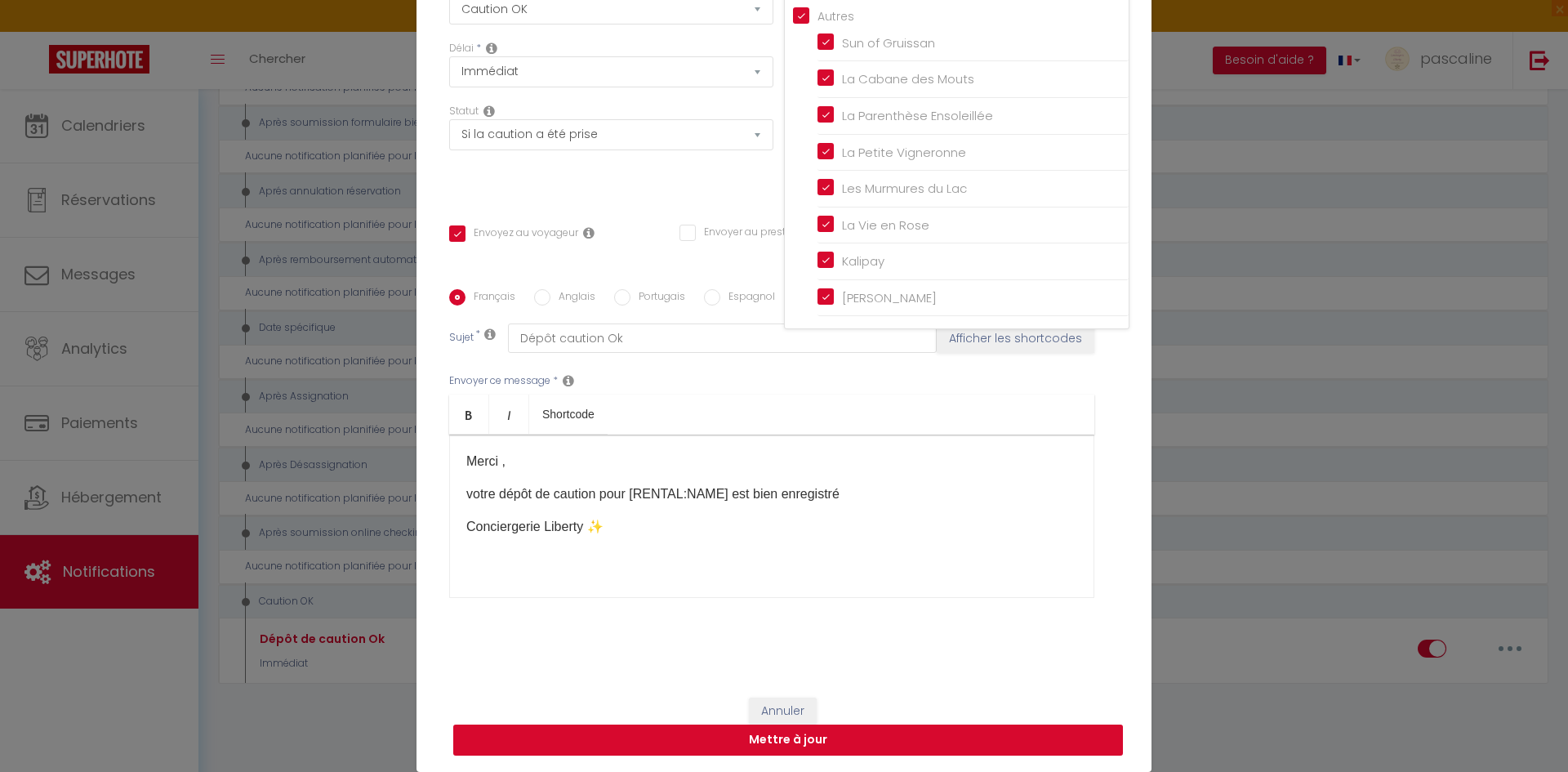
click at [847, 743] on button "Mettre à jour" at bounding box center [788, 740] width 670 height 31
checkbox input "true"
checkbox input "false"
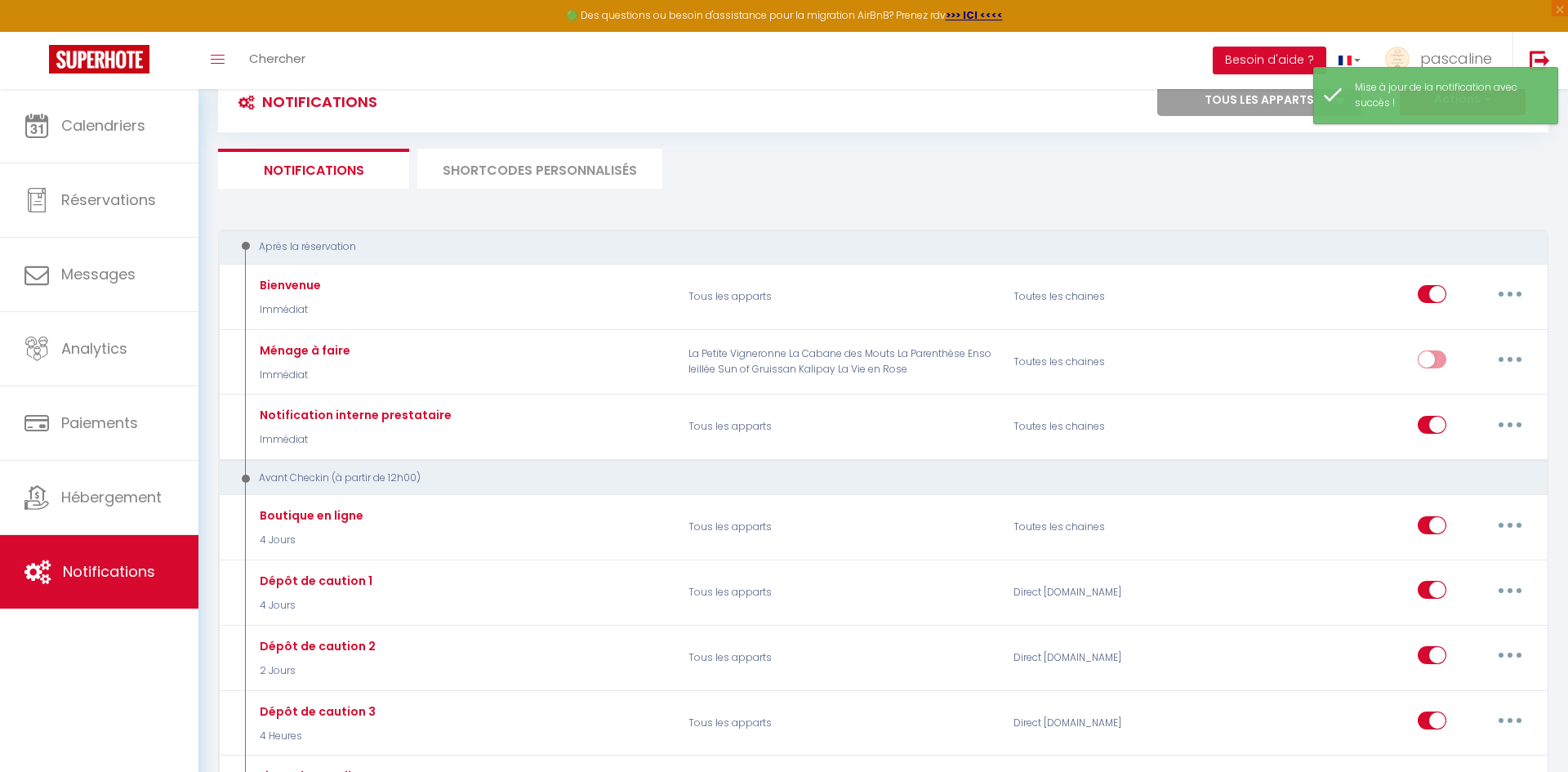
scroll to position [0, 0]
